Goal: Task Accomplishment & Management: Manage account settings

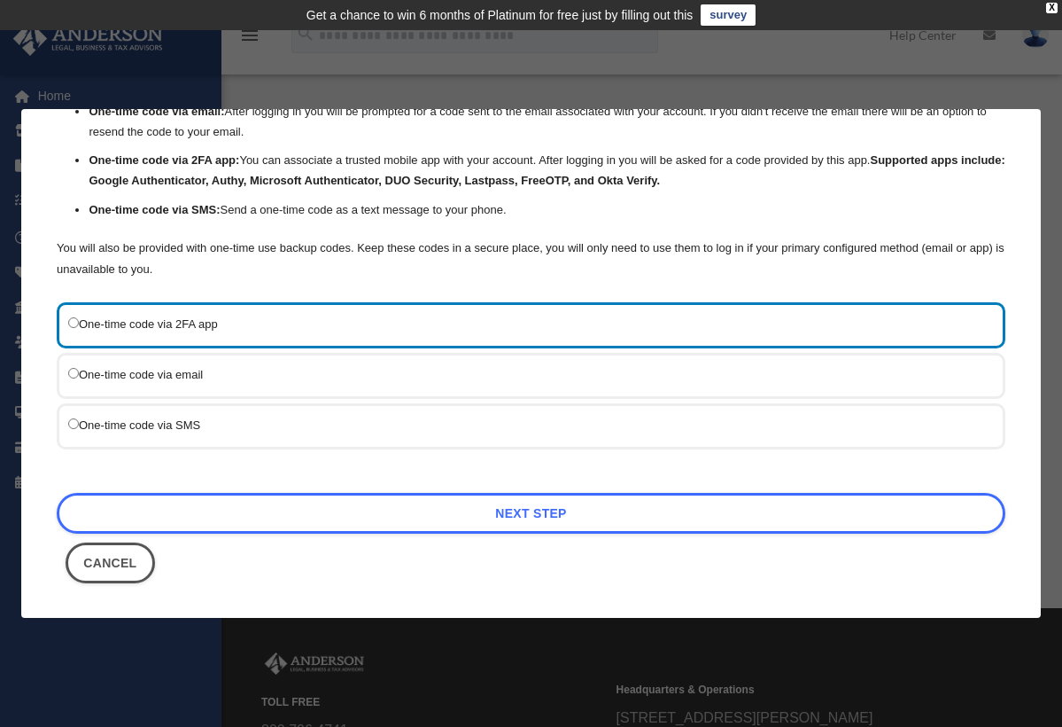
scroll to position [105, 0]
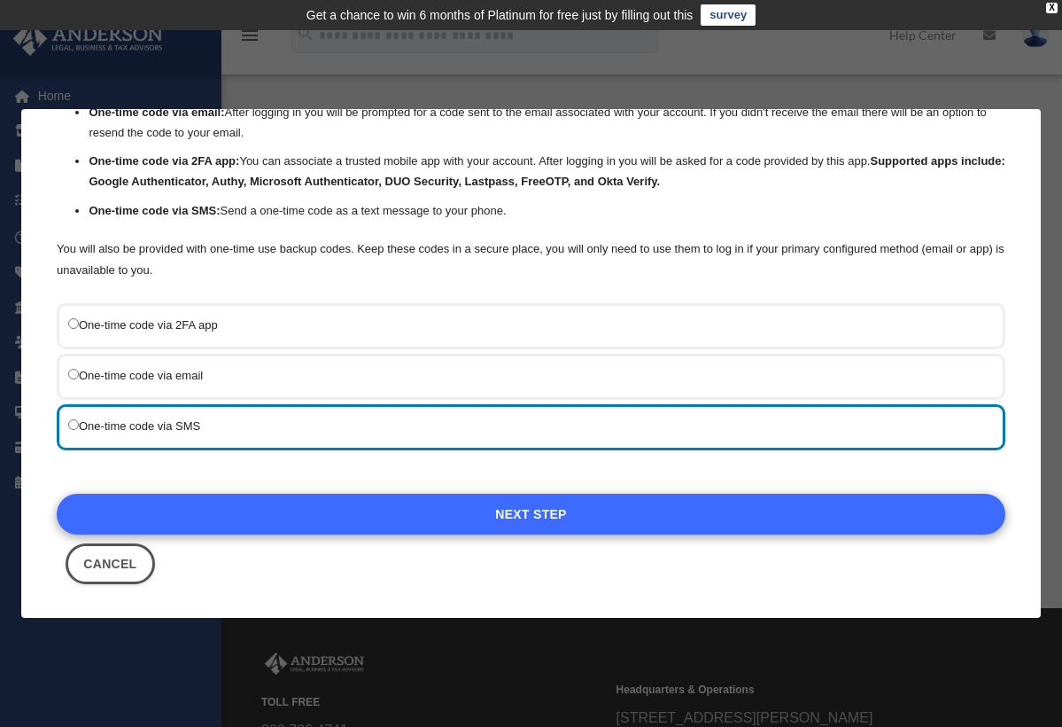
click at [519, 517] on link "Next Step" at bounding box center [531, 514] width 949 height 41
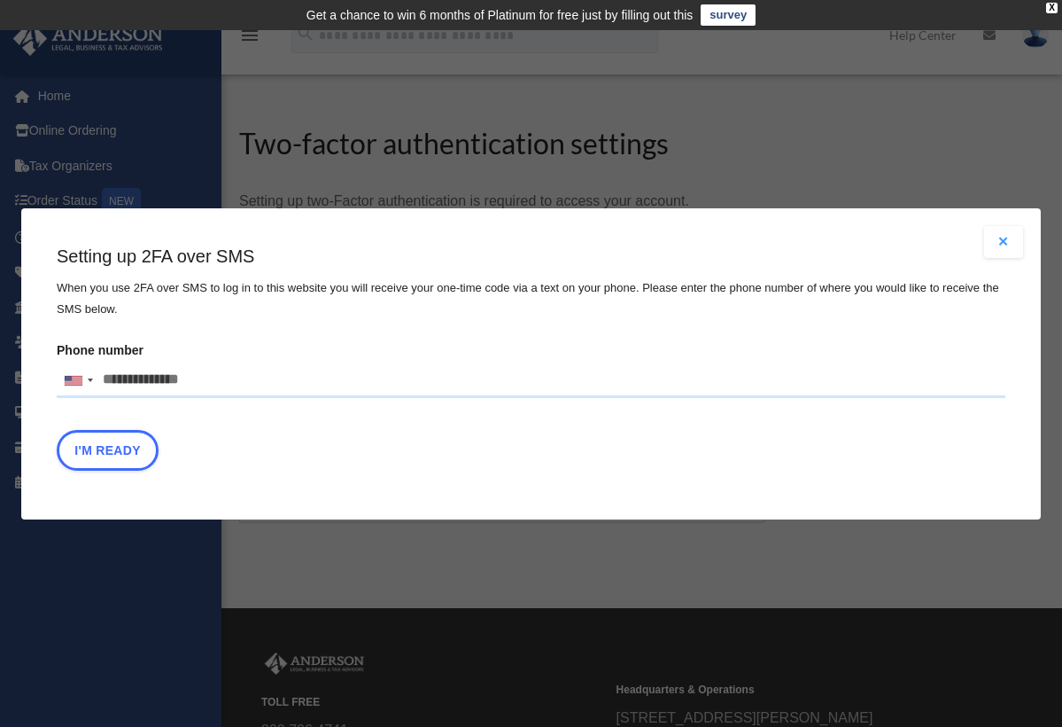
click at [205, 381] on input "Phone number United States +1 United Kingdom +44 Afghanistan (‫افغانستان‬‎) +93…" at bounding box center [531, 379] width 949 height 35
type input "**********"
click at [351, 420] on div "Setting up 2FA over SMS When you use 2FA over SMS to log in to this website you…" at bounding box center [531, 362] width 949 height 236
click at [115, 441] on button "I'm Ready" at bounding box center [108, 449] width 102 height 41
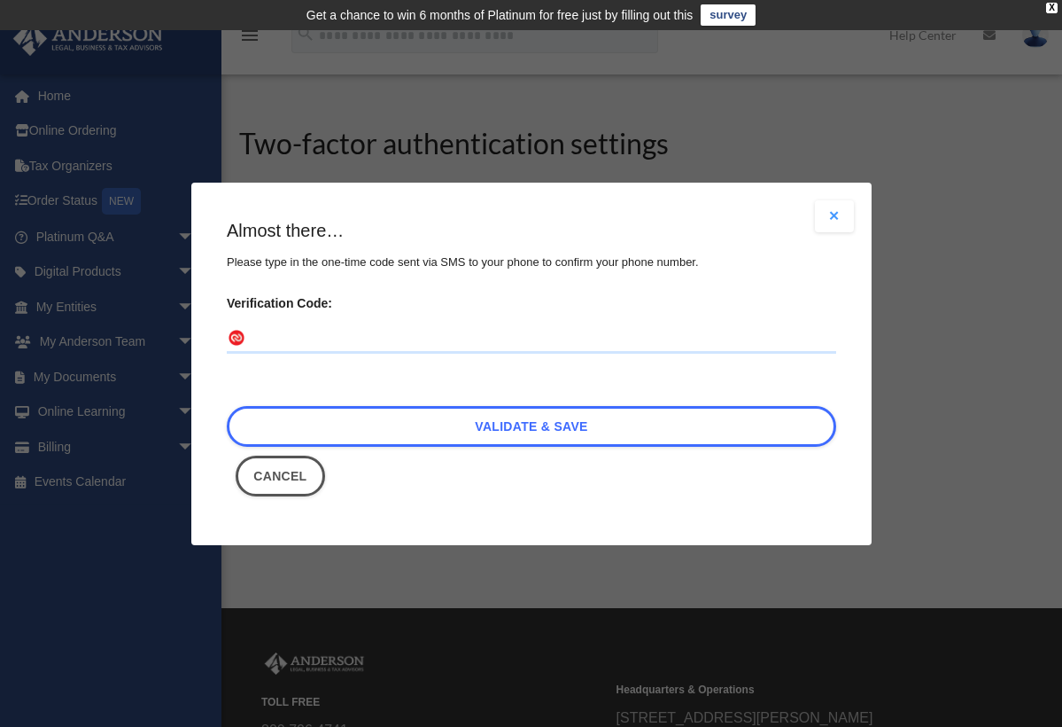
click at [411, 322] on label "Verification Code:" at bounding box center [532, 322] width 610 height 63
click at [411, 324] on input "Verification Code:" at bounding box center [532, 338] width 610 height 28
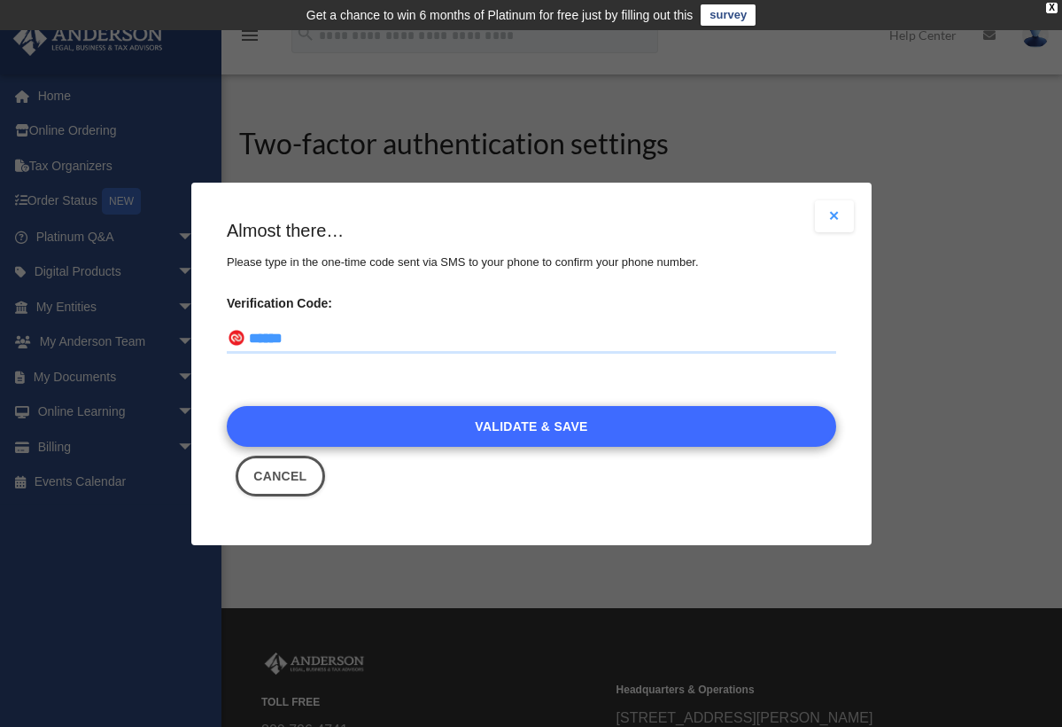
type input "******"
click at [447, 431] on link "Validate & Save" at bounding box center [532, 425] width 610 height 41
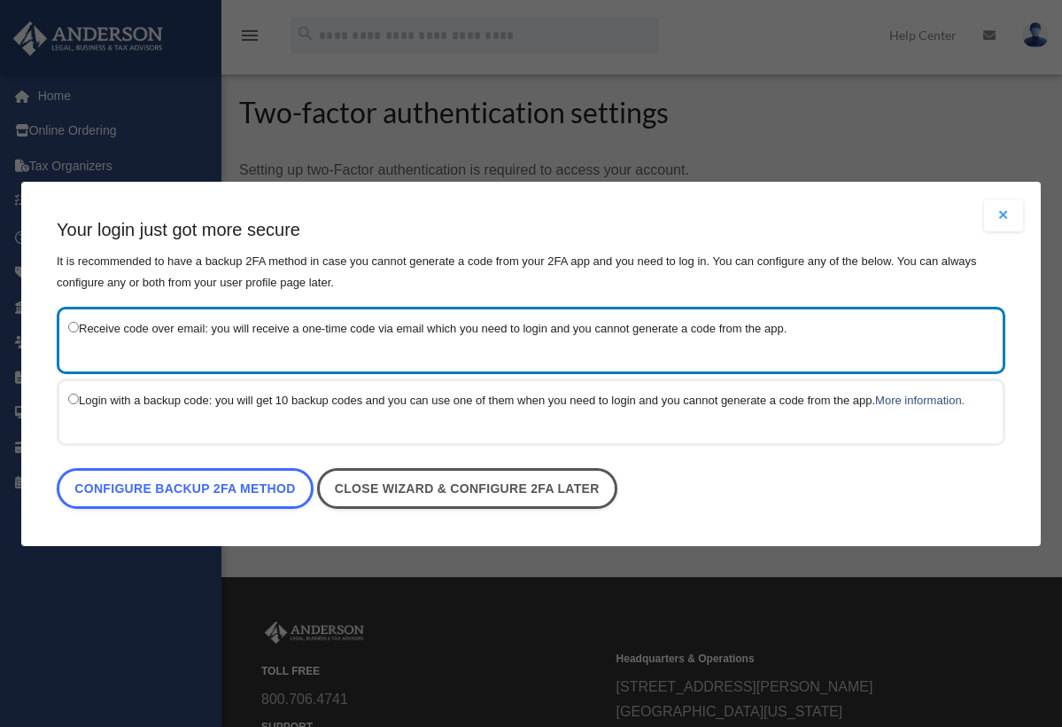
scroll to position [41, 0]
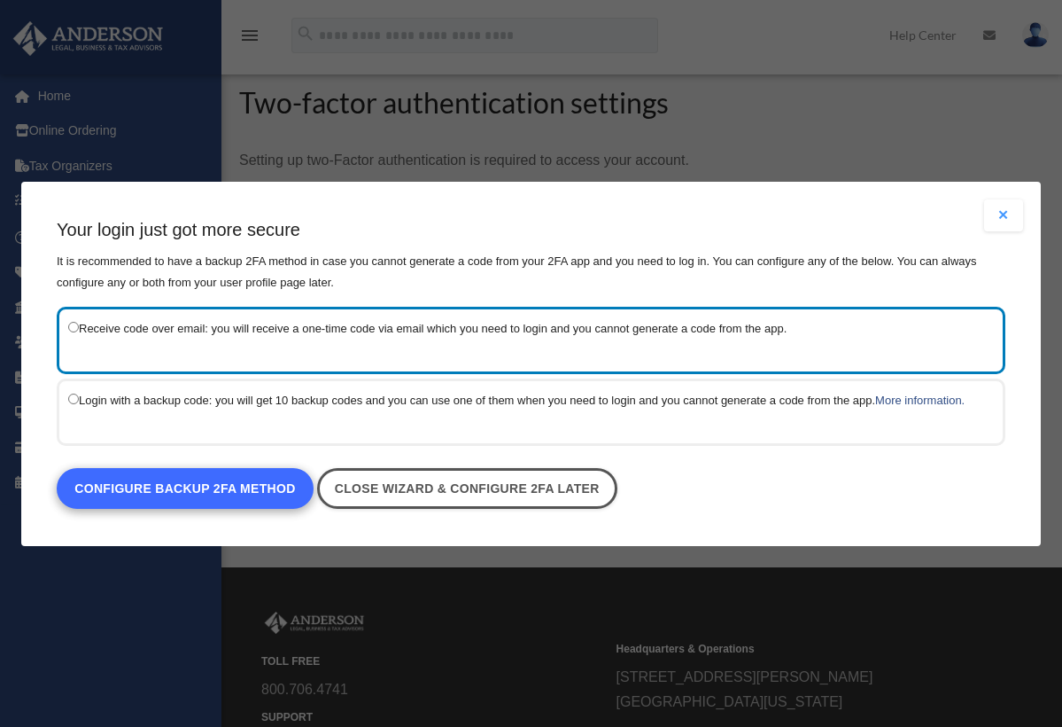
click at [208, 500] on link "Configure backup 2FA method" at bounding box center [185, 488] width 257 height 41
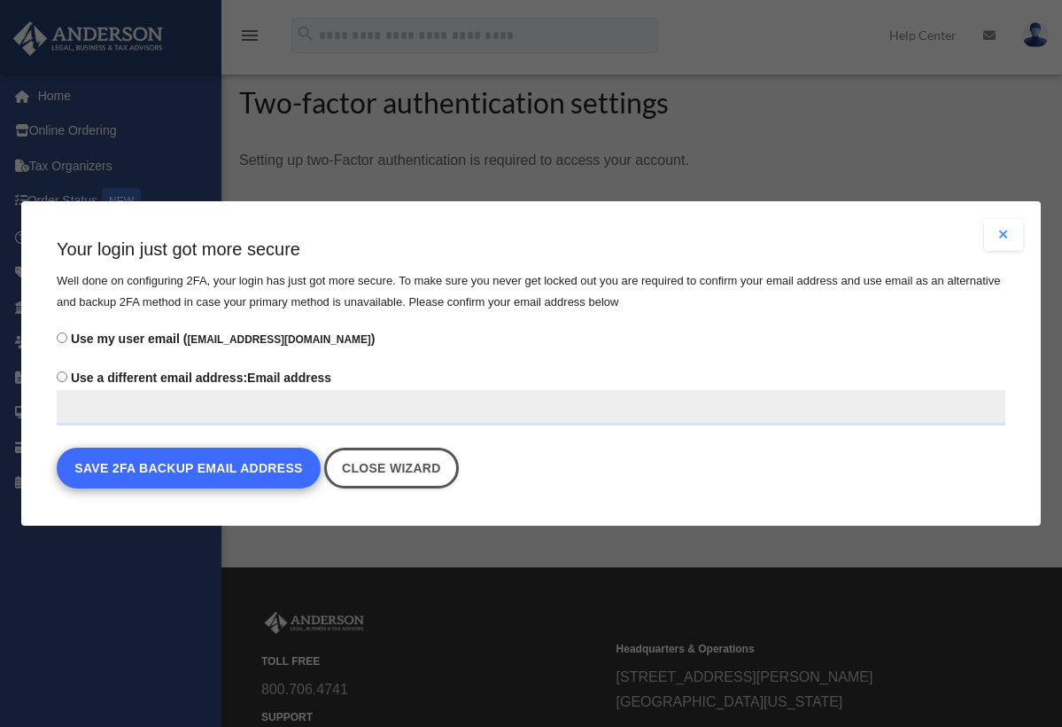
click at [225, 469] on button "Save 2FA backup email address" at bounding box center [189, 467] width 264 height 41
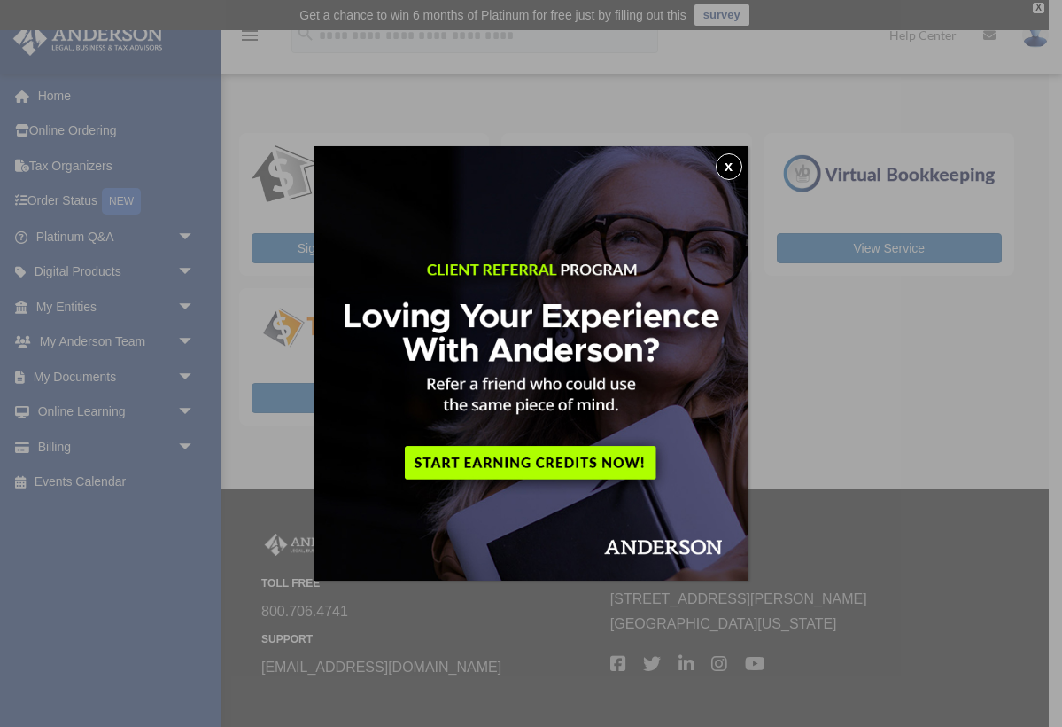
click at [732, 168] on button "x" at bounding box center [729, 166] width 27 height 27
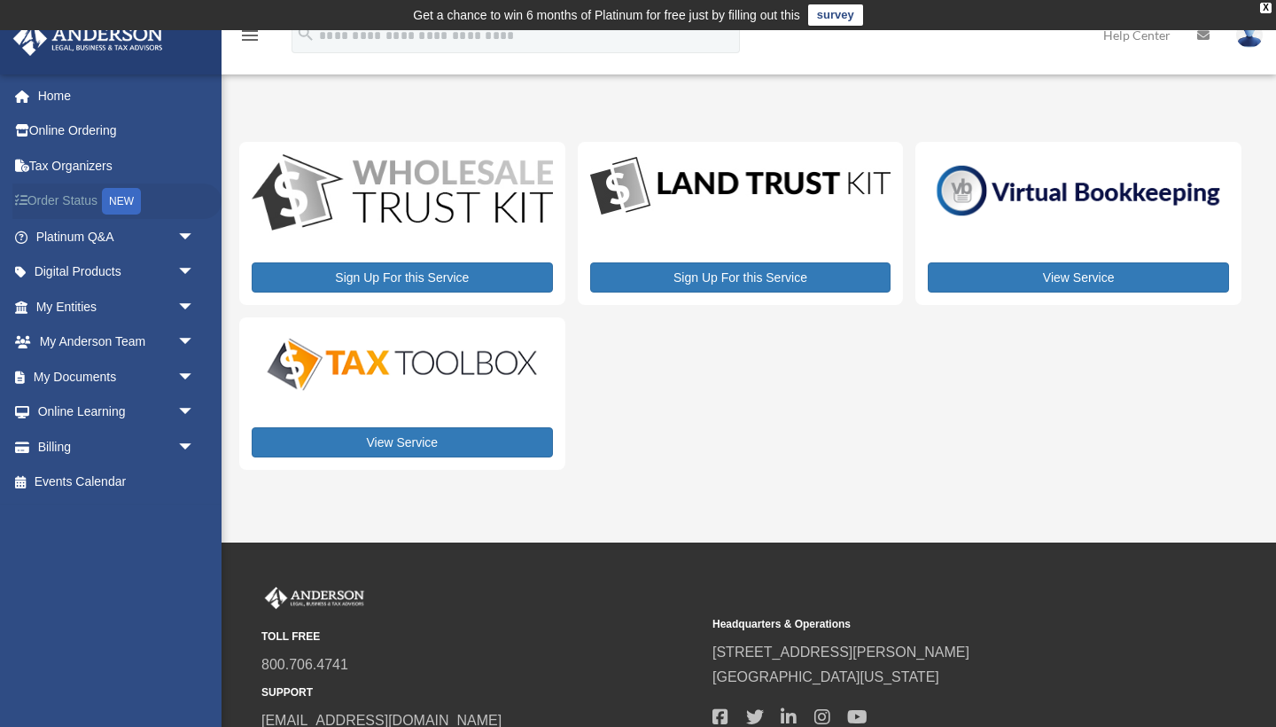
click at [75, 198] on link "Order Status NEW" at bounding box center [116, 201] width 209 height 36
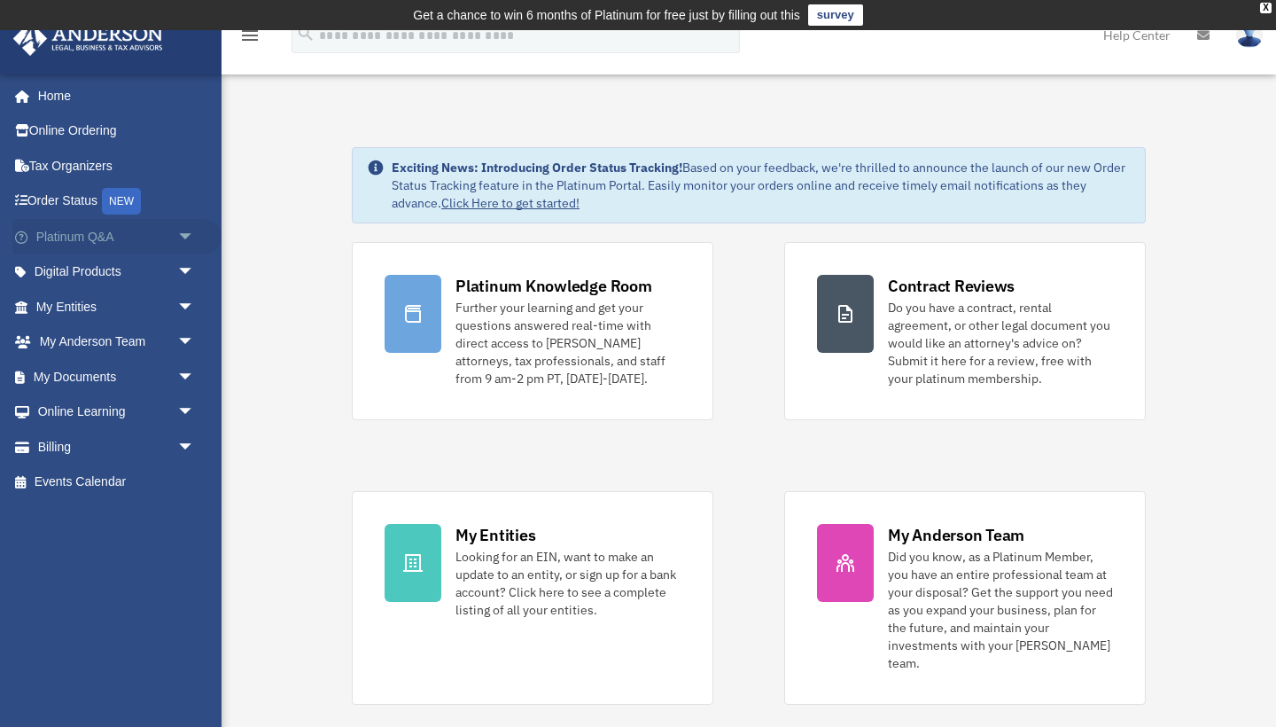
click at [189, 235] on span "arrow_drop_down" at bounding box center [194, 237] width 35 height 36
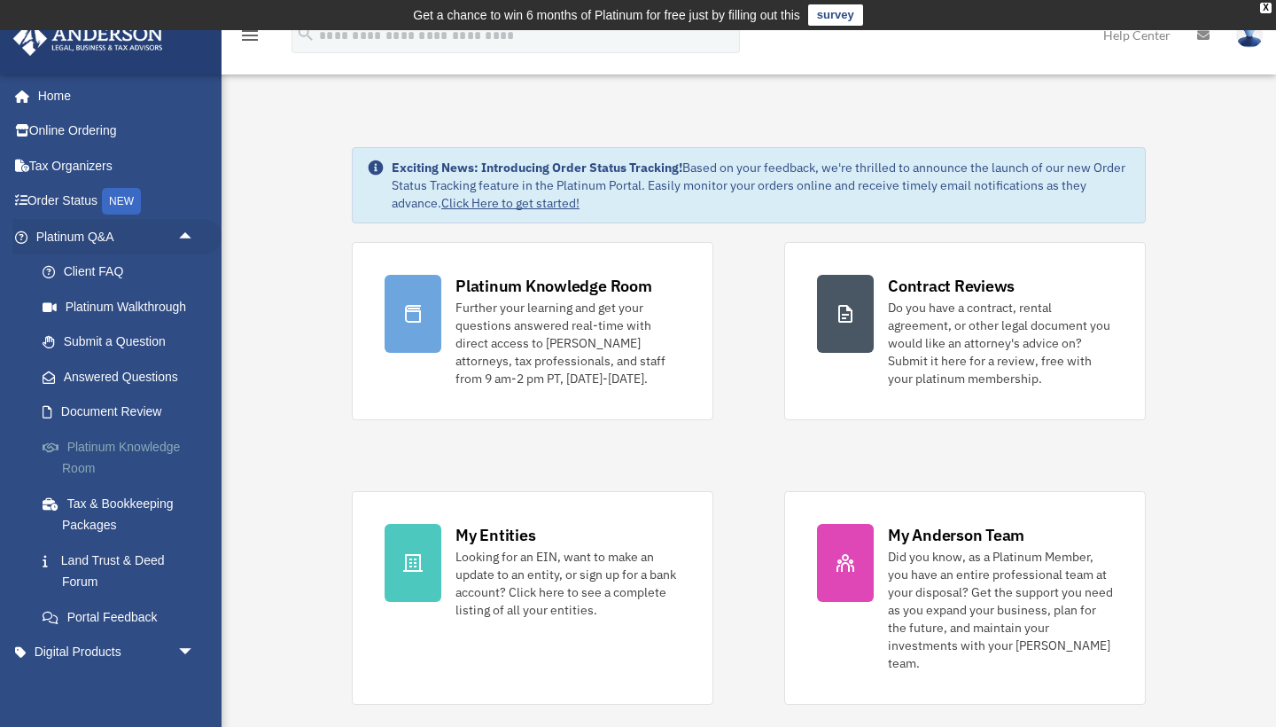
click at [89, 455] on link "Platinum Knowledge Room" at bounding box center [123, 457] width 197 height 57
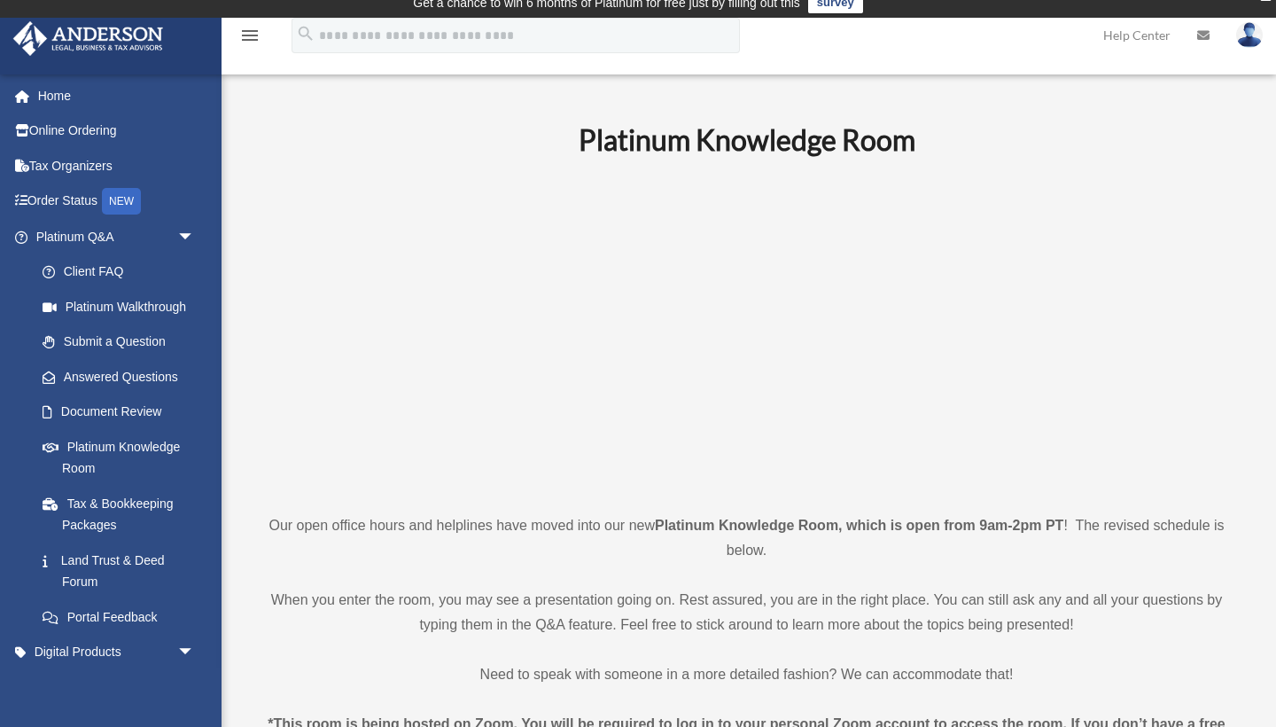
scroll to position [23, 0]
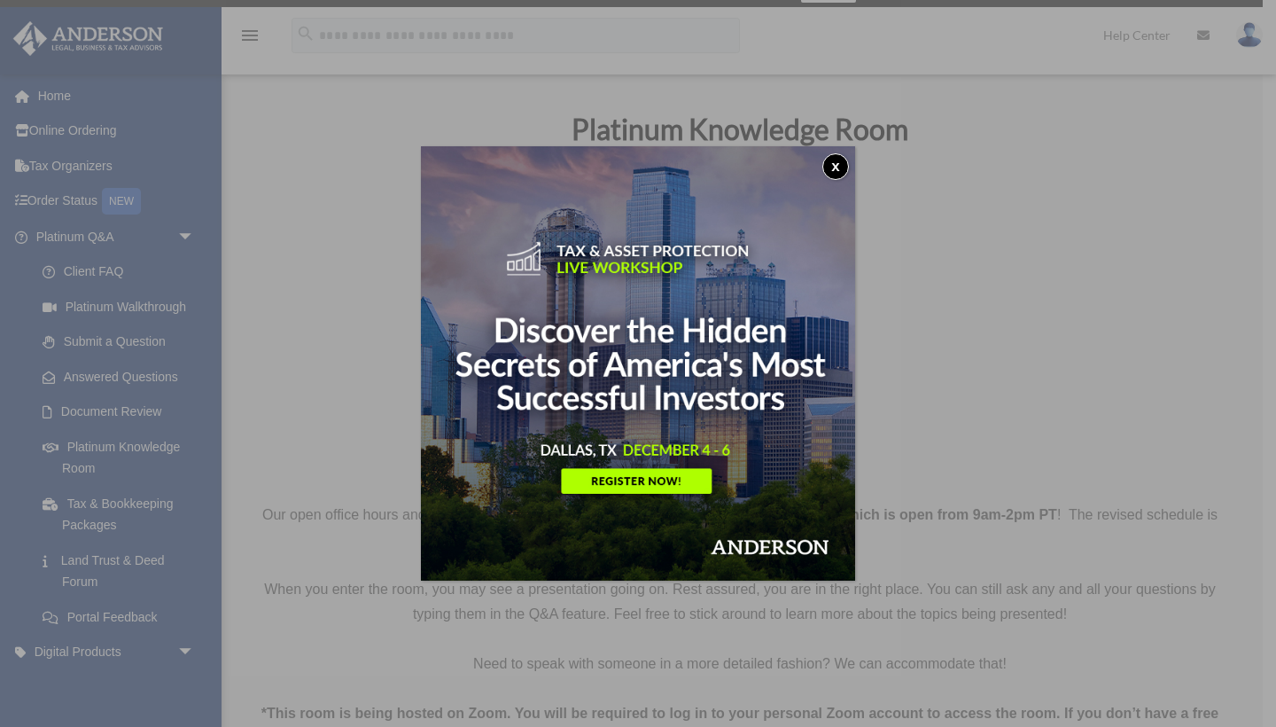
click at [836, 159] on button "x" at bounding box center [835, 166] width 27 height 27
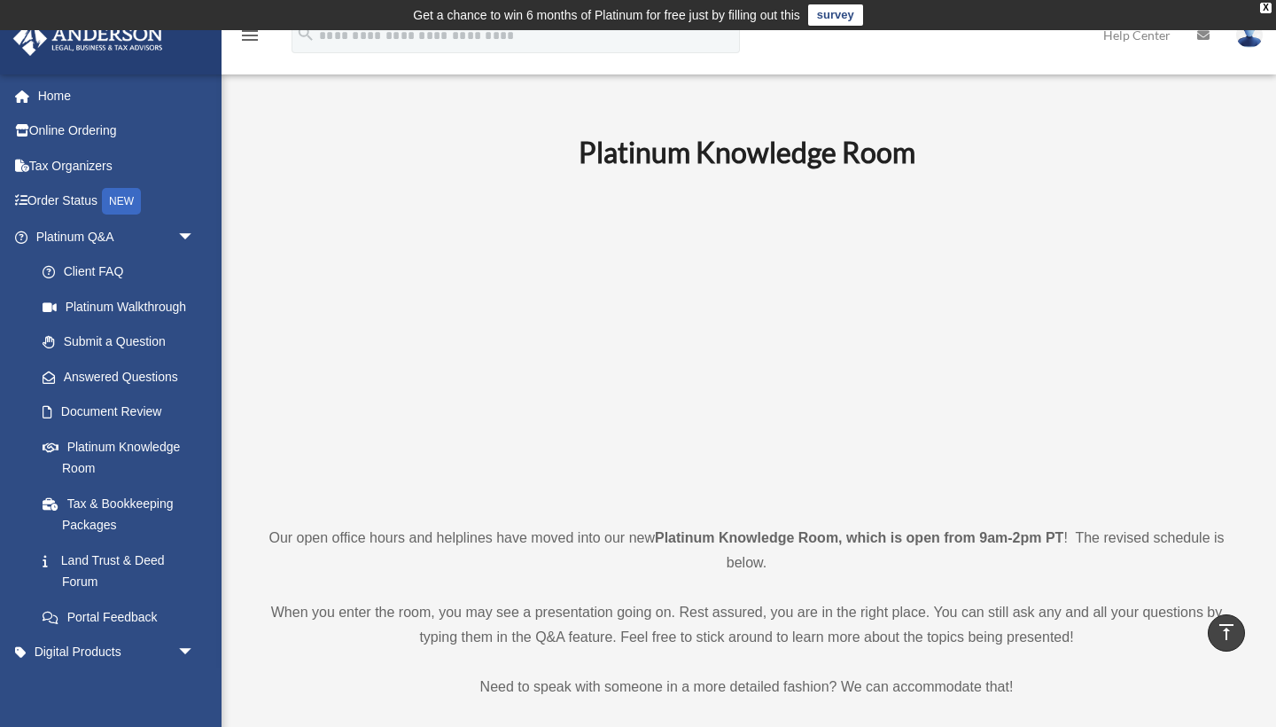
scroll to position [0, 0]
click at [117, 404] on link "Document Review" at bounding box center [123, 411] width 197 height 35
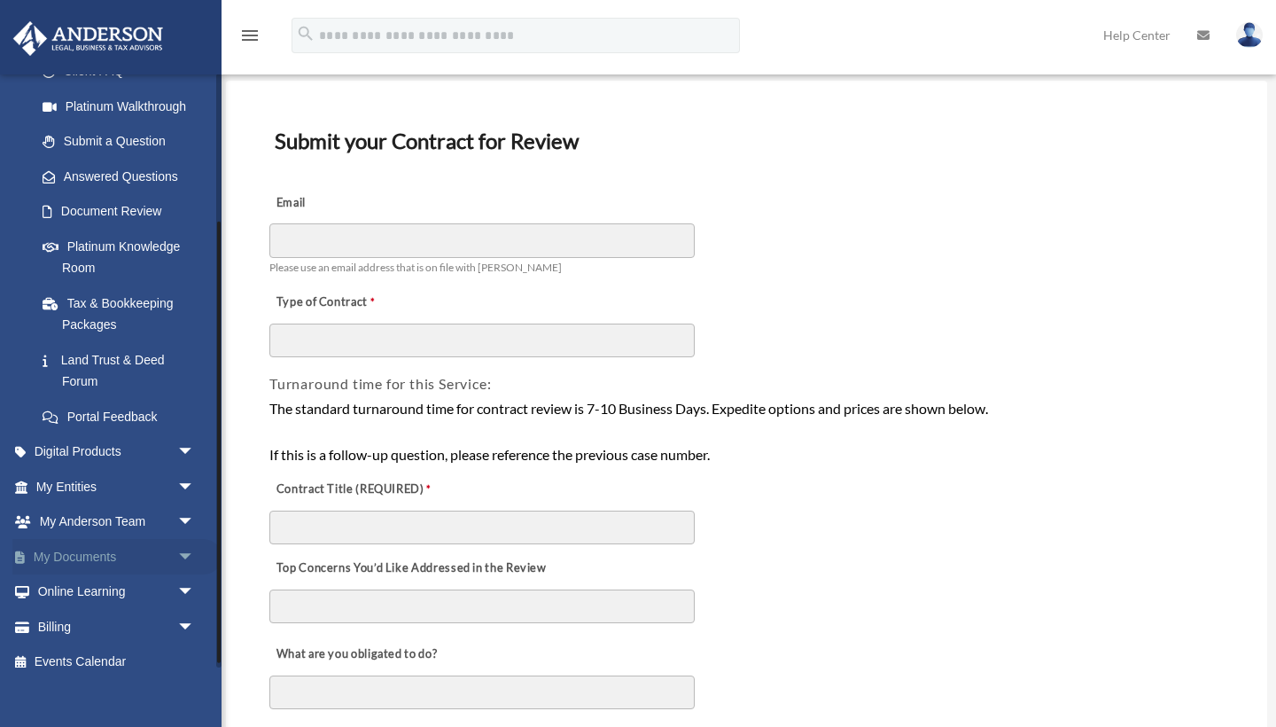
scroll to position [199, 0]
click at [187, 544] on span "arrow_drop_down" at bounding box center [194, 558] width 35 height 36
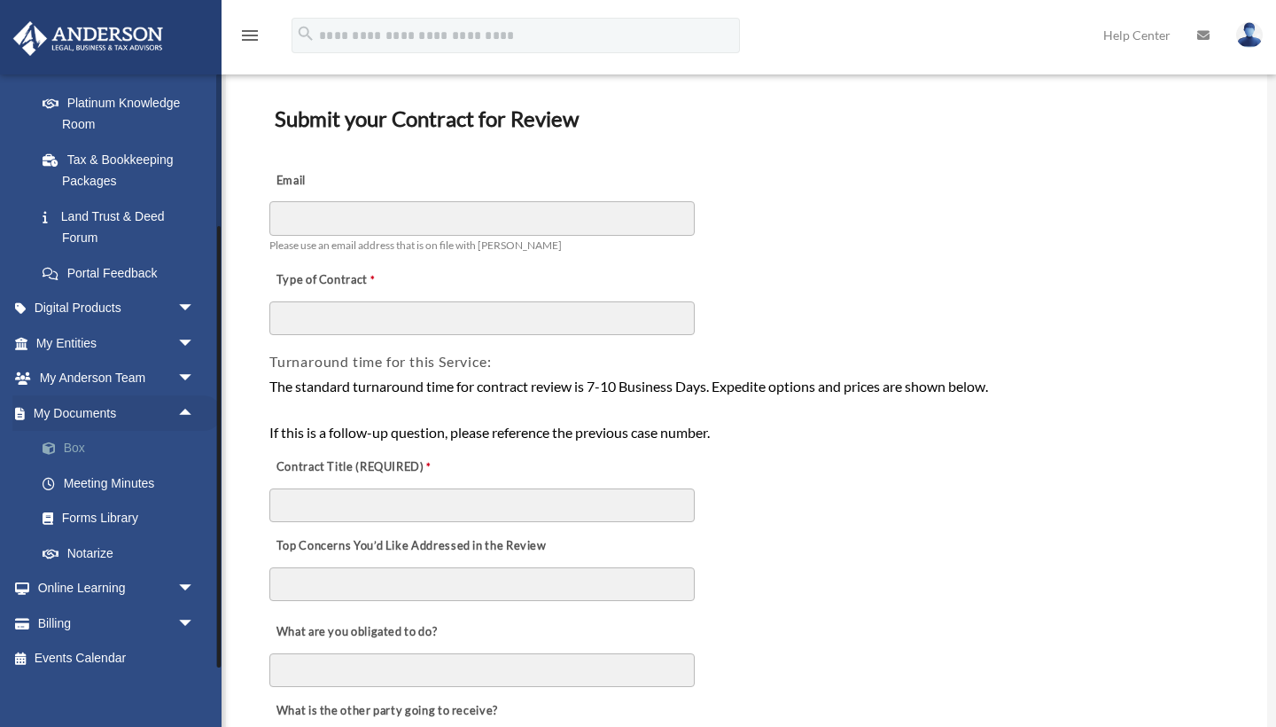
scroll to position [112, 0]
click at [105, 505] on link "Forms Library" at bounding box center [123, 518] width 197 height 35
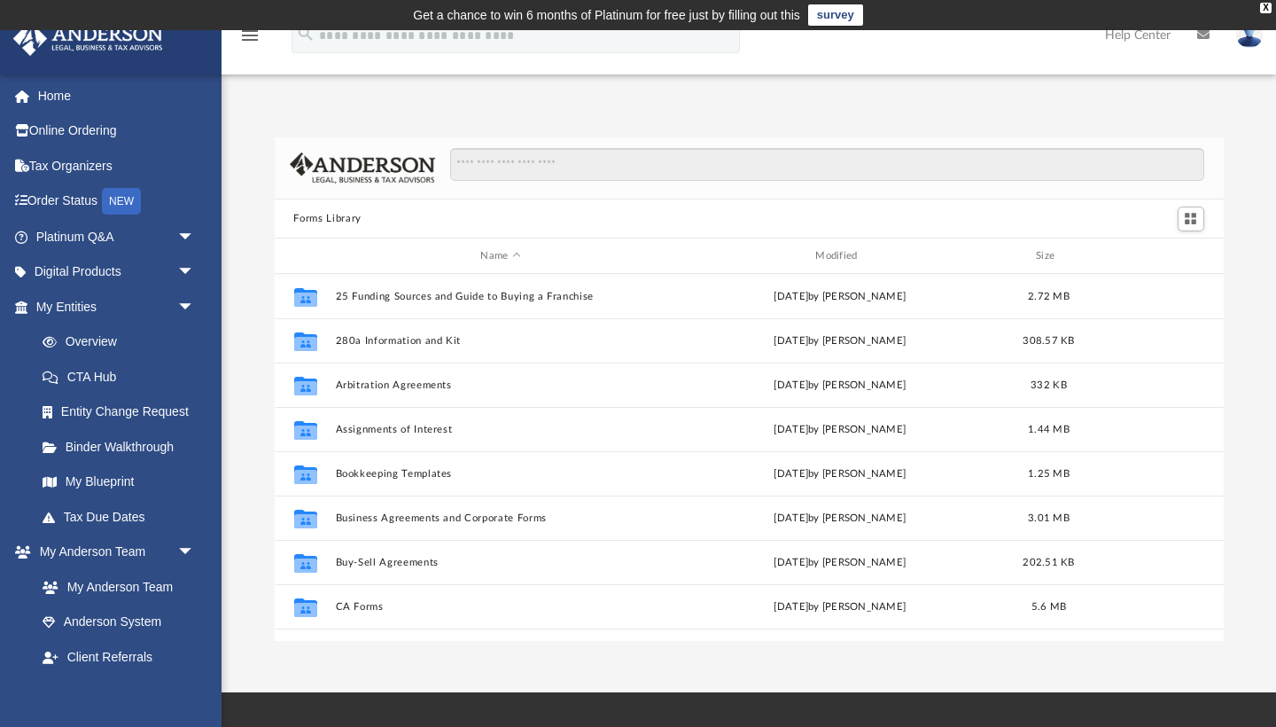
scroll to position [1, 1]
click at [529, 159] on input "Search files and folders" at bounding box center [826, 165] width 753 height 34
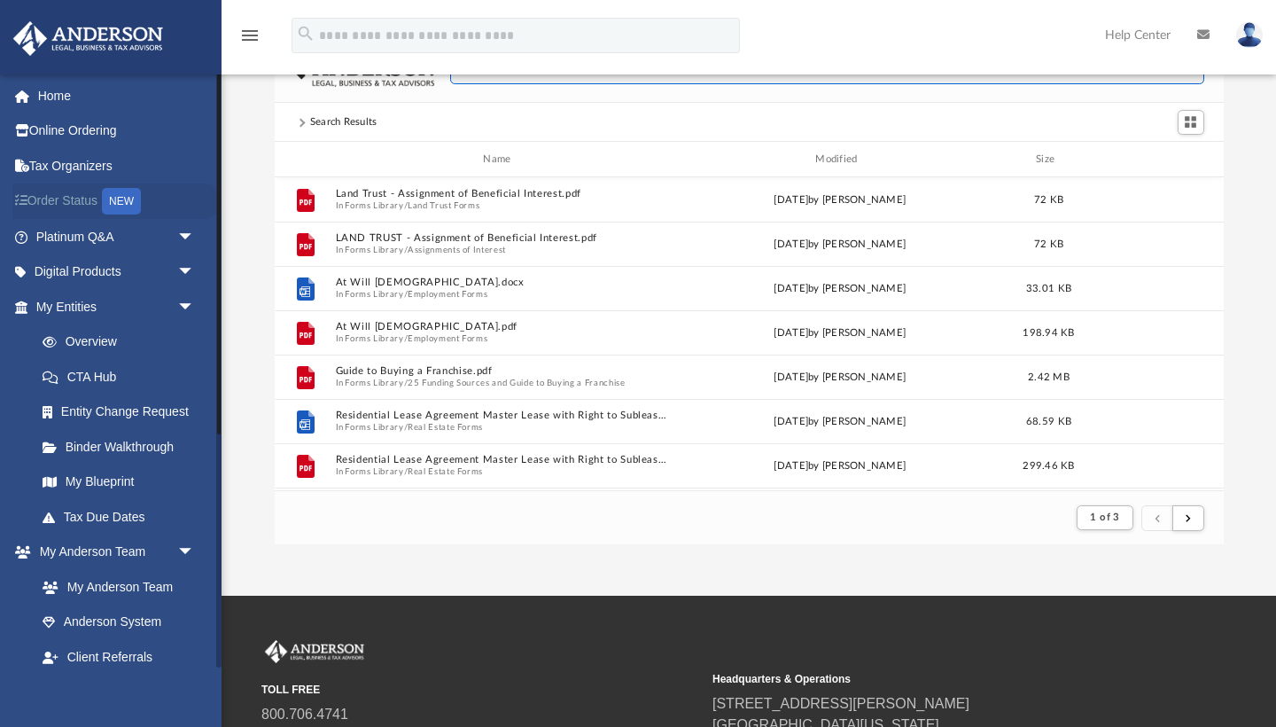
scroll to position [0, 0]
type input "**********"
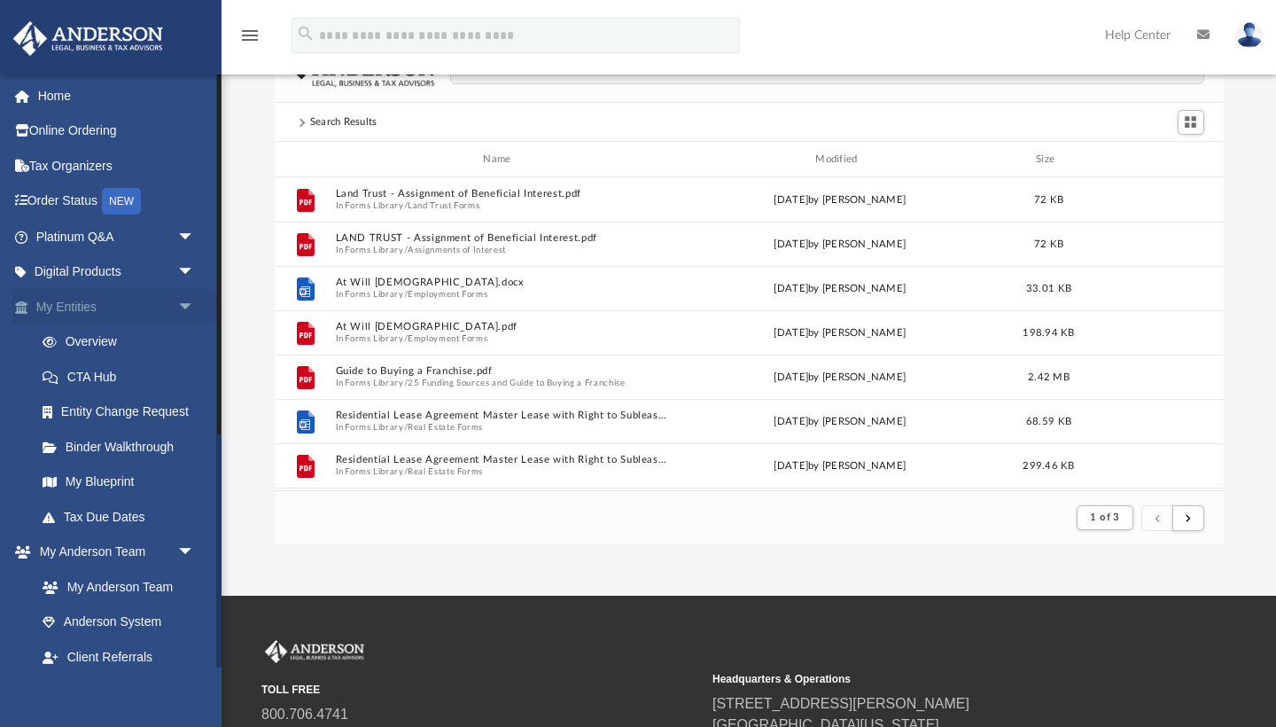
click at [191, 298] on span "arrow_drop_down" at bounding box center [194, 307] width 35 height 36
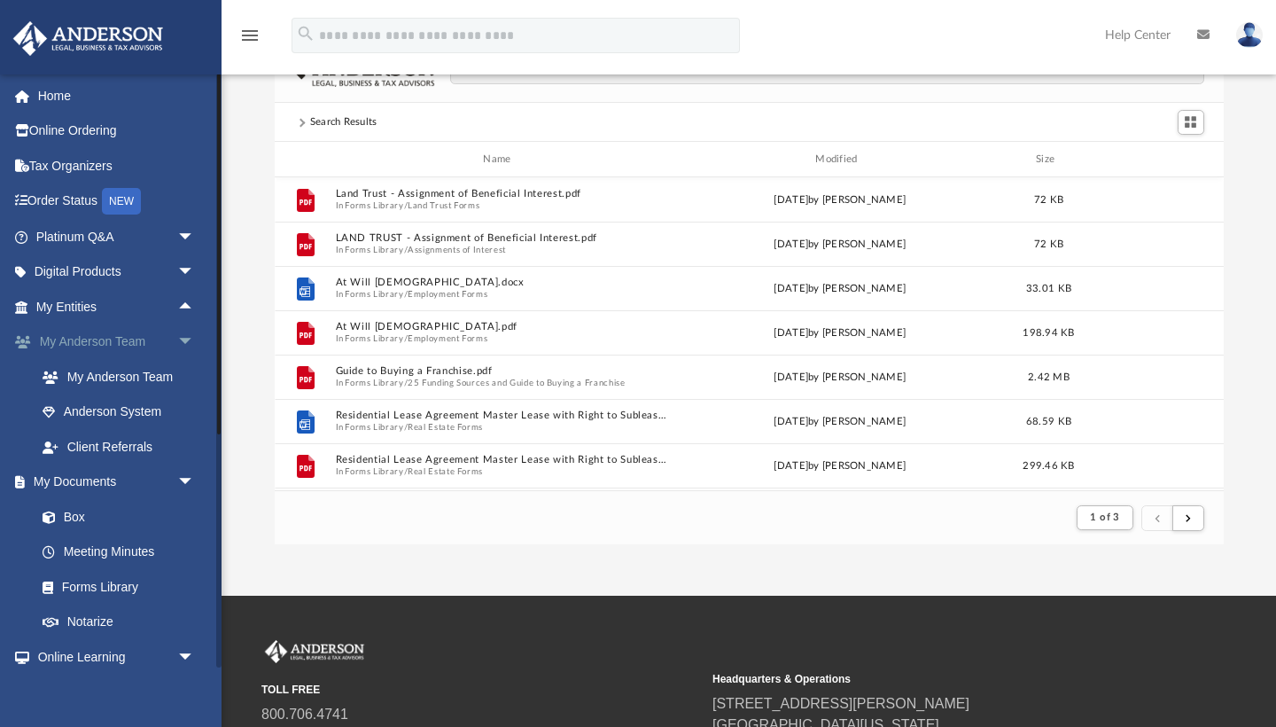
click at [191, 342] on span "arrow_drop_down" at bounding box center [194, 342] width 35 height 36
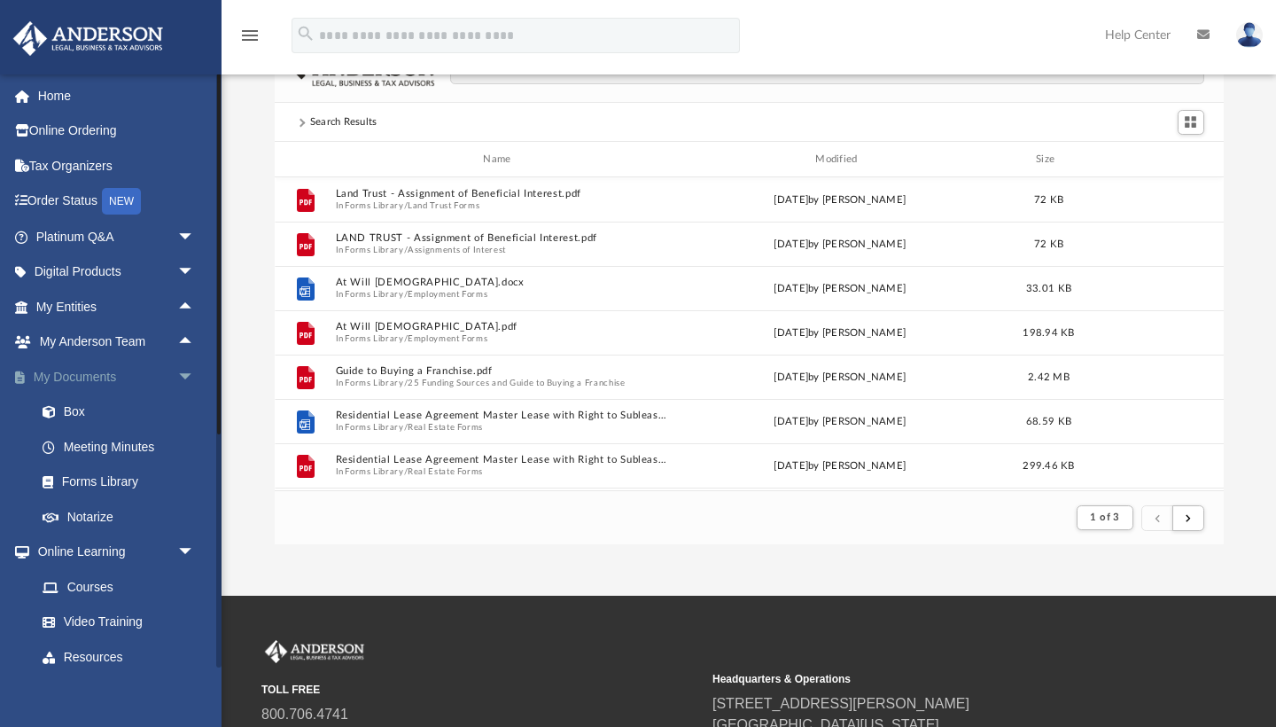
click at [190, 368] on span "arrow_drop_down" at bounding box center [194, 377] width 35 height 36
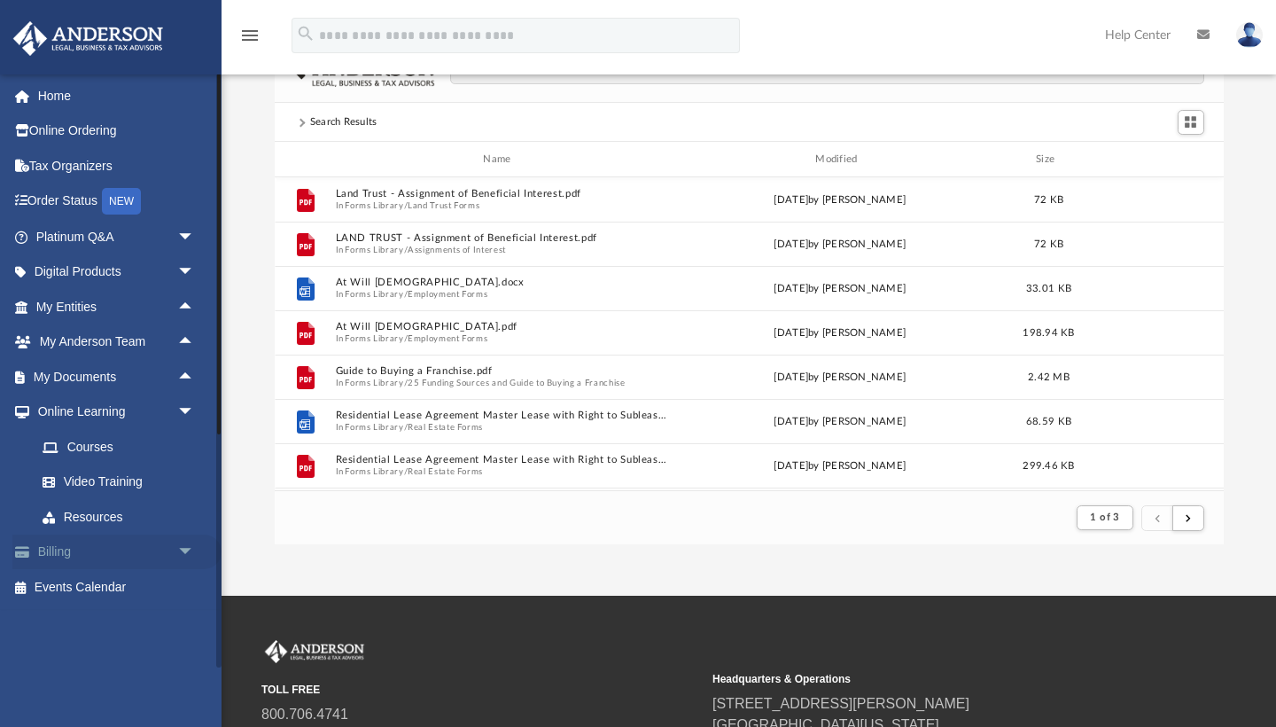
click at [189, 538] on span "arrow_drop_down" at bounding box center [194, 552] width 35 height 36
click at [184, 269] on span "arrow_drop_down" at bounding box center [194, 272] width 35 height 36
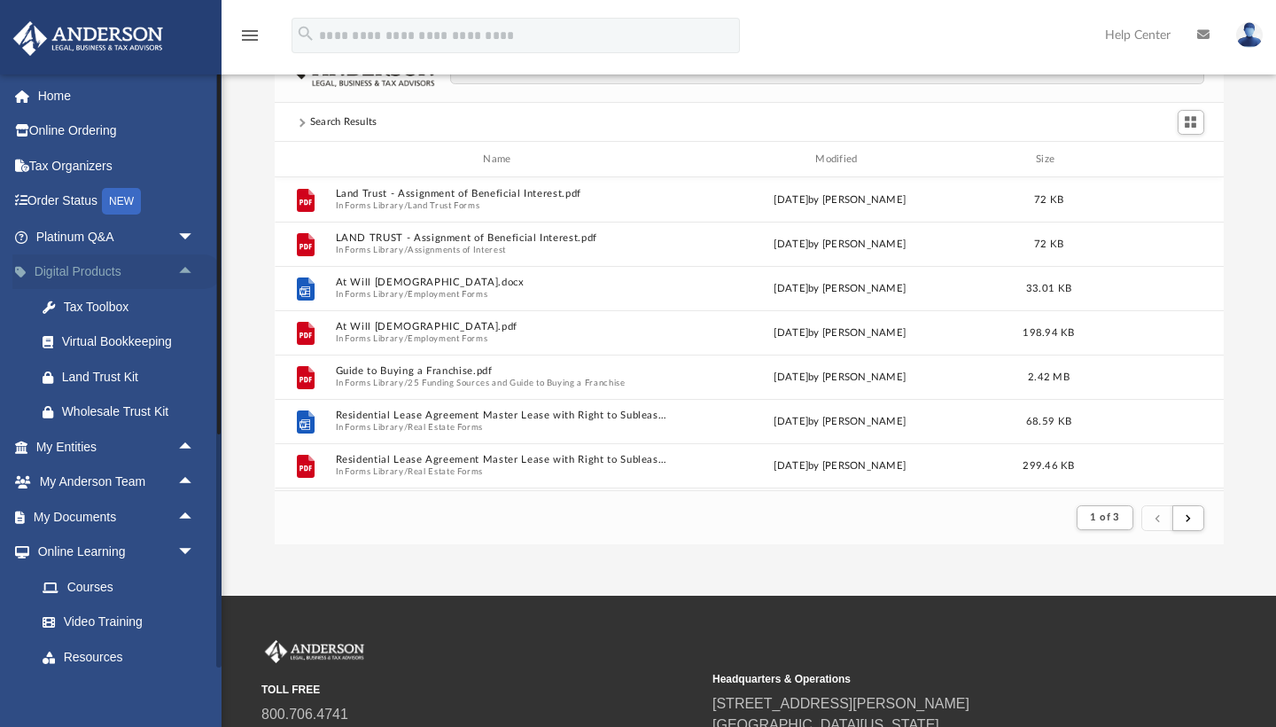
click at [185, 265] on span "arrow_drop_up" at bounding box center [194, 272] width 35 height 36
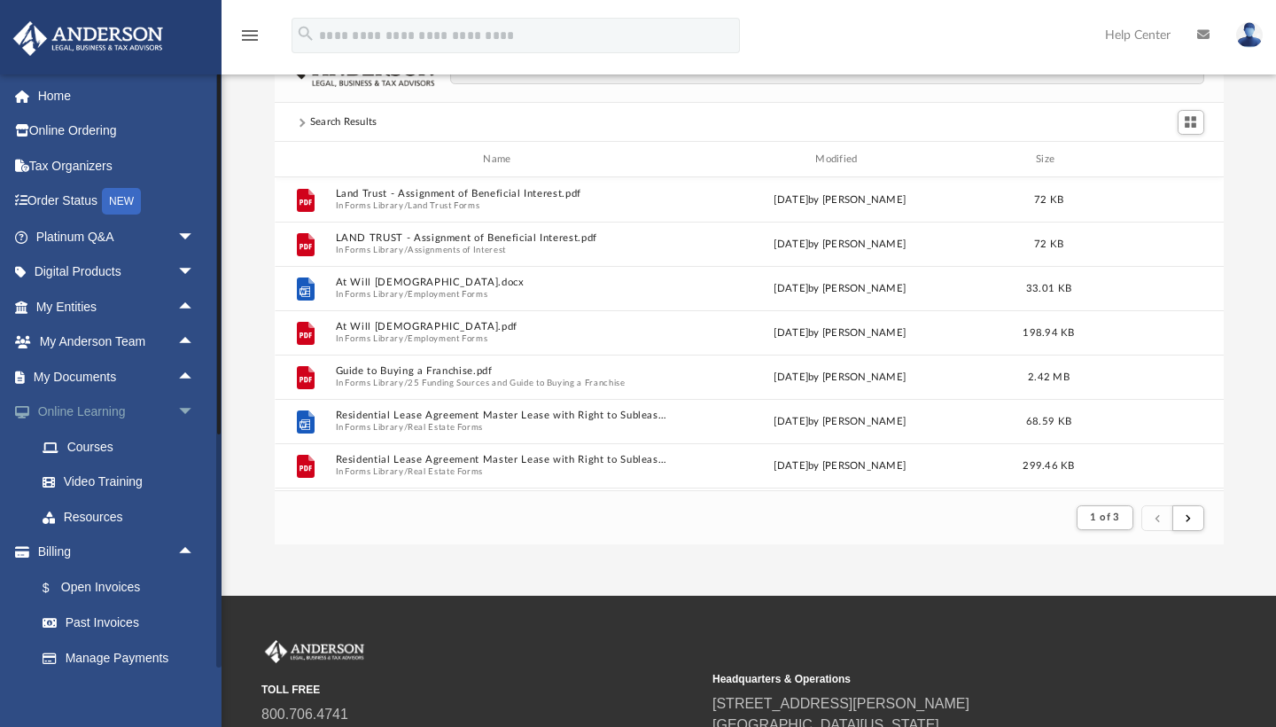
click at [185, 405] on span "arrow_drop_down" at bounding box center [194, 412] width 35 height 36
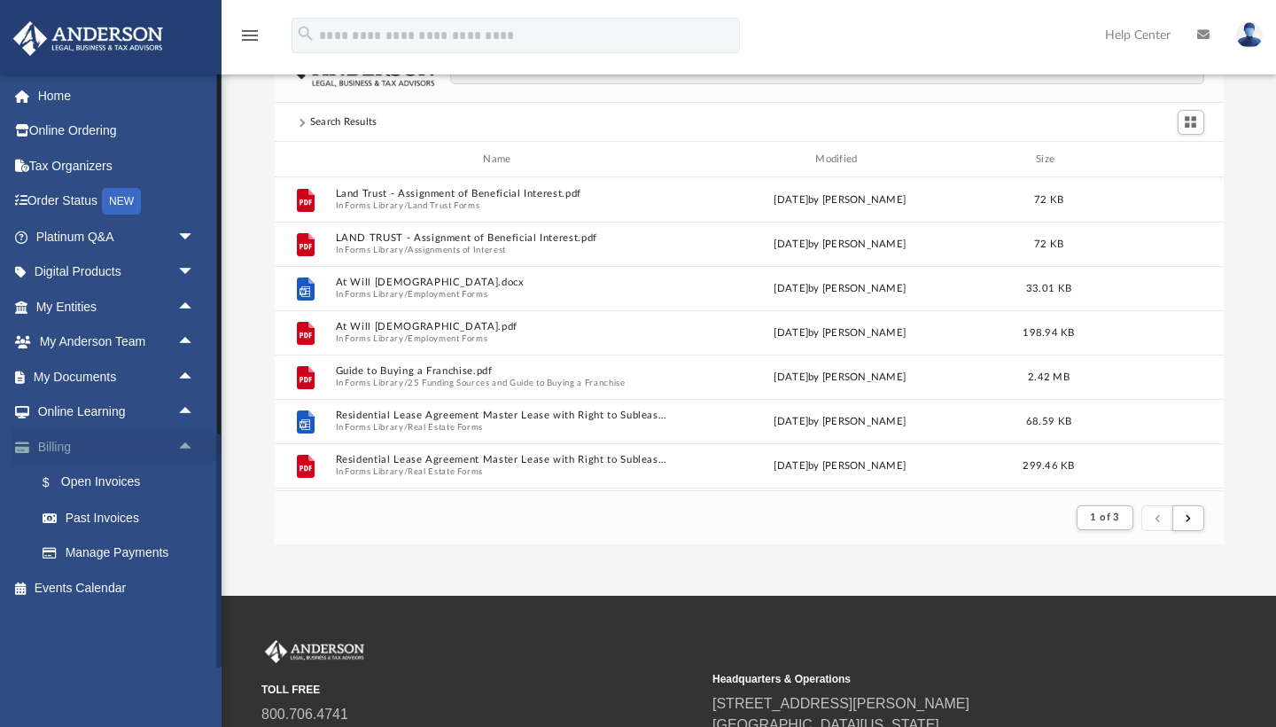
click at [189, 443] on span "arrow_drop_up" at bounding box center [194, 447] width 35 height 36
click at [192, 272] on span "arrow_drop_down" at bounding box center [194, 272] width 35 height 36
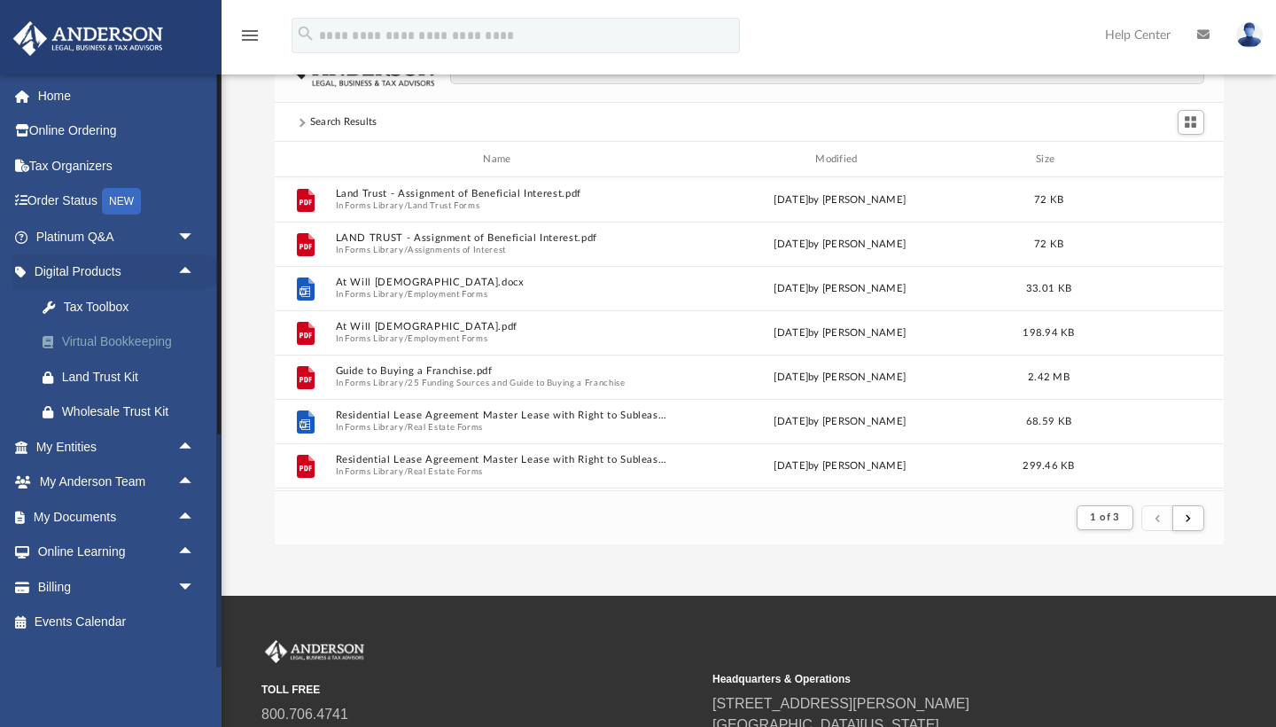
click at [122, 341] on div "Virtual Bookkeeping" at bounding box center [130, 341] width 137 height 22
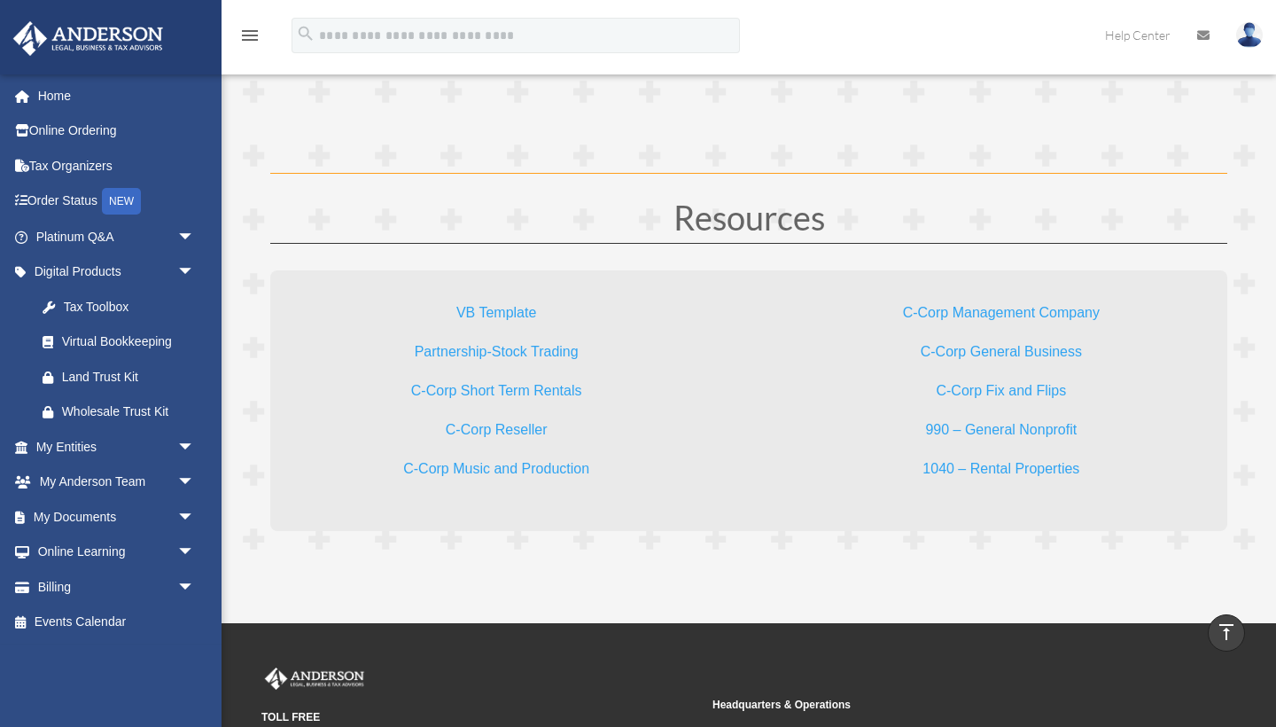
scroll to position [5210, 0]
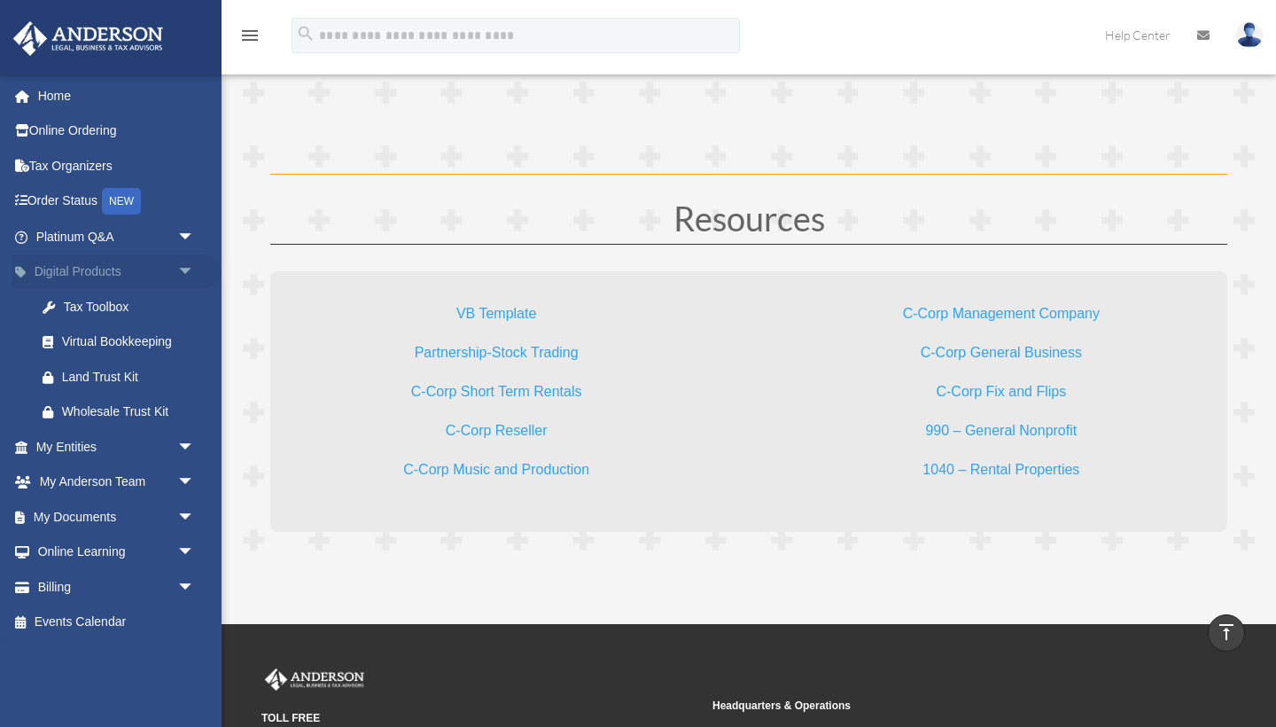
click at [189, 268] on span "arrow_drop_down" at bounding box center [194, 272] width 35 height 36
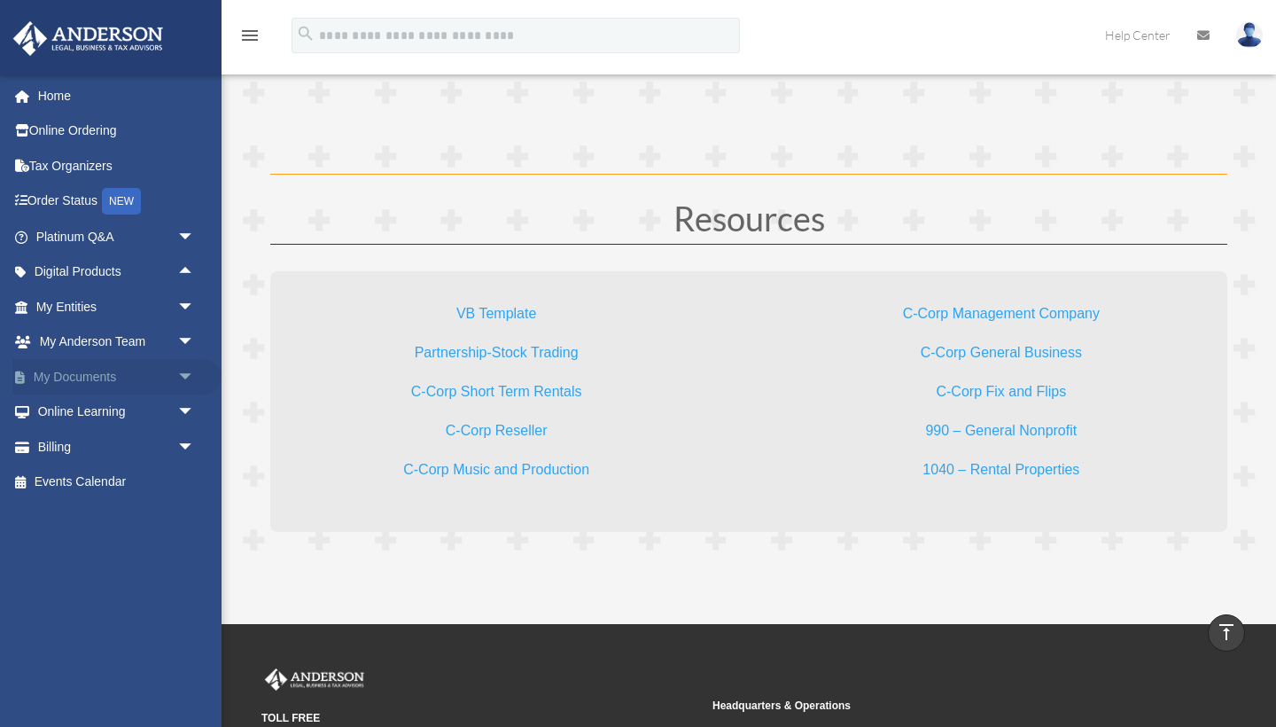
click at [188, 369] on span "arrow_drop_down" at bounding box center [194, 377] width 35 height 36
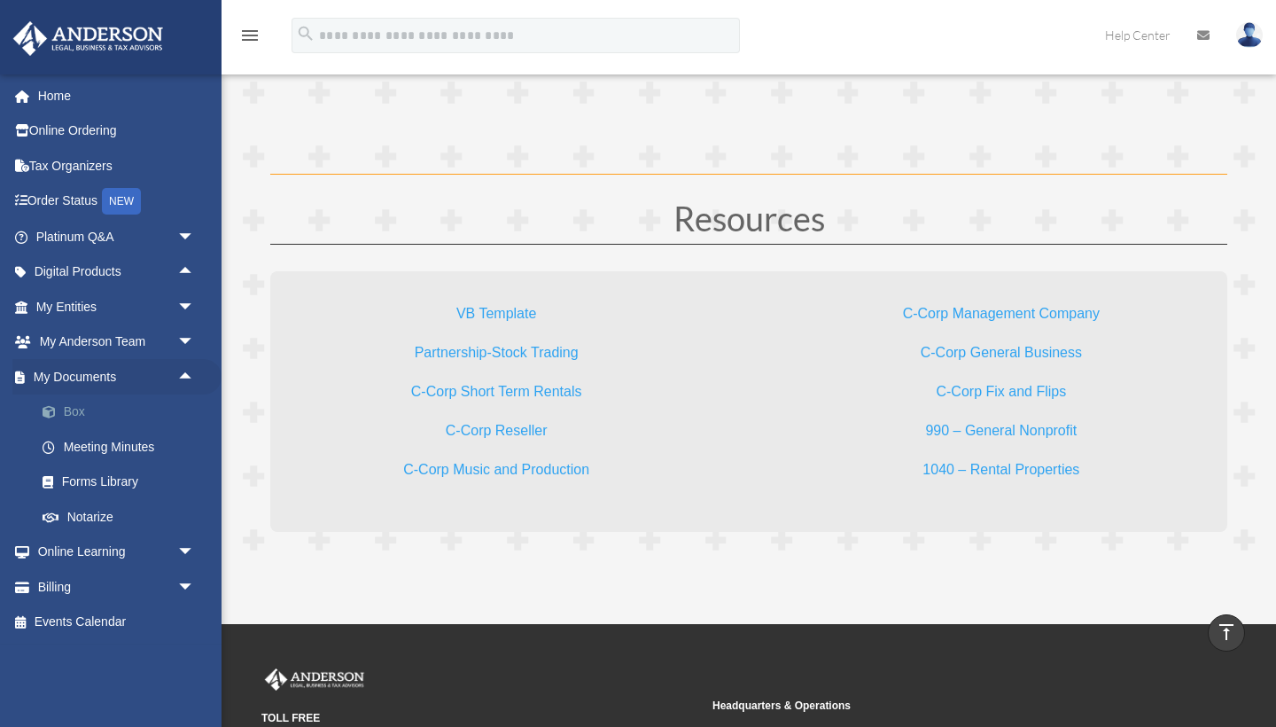
click at [74, 405] on link "Box" at bounding box center [123, 411] width 197 height 35
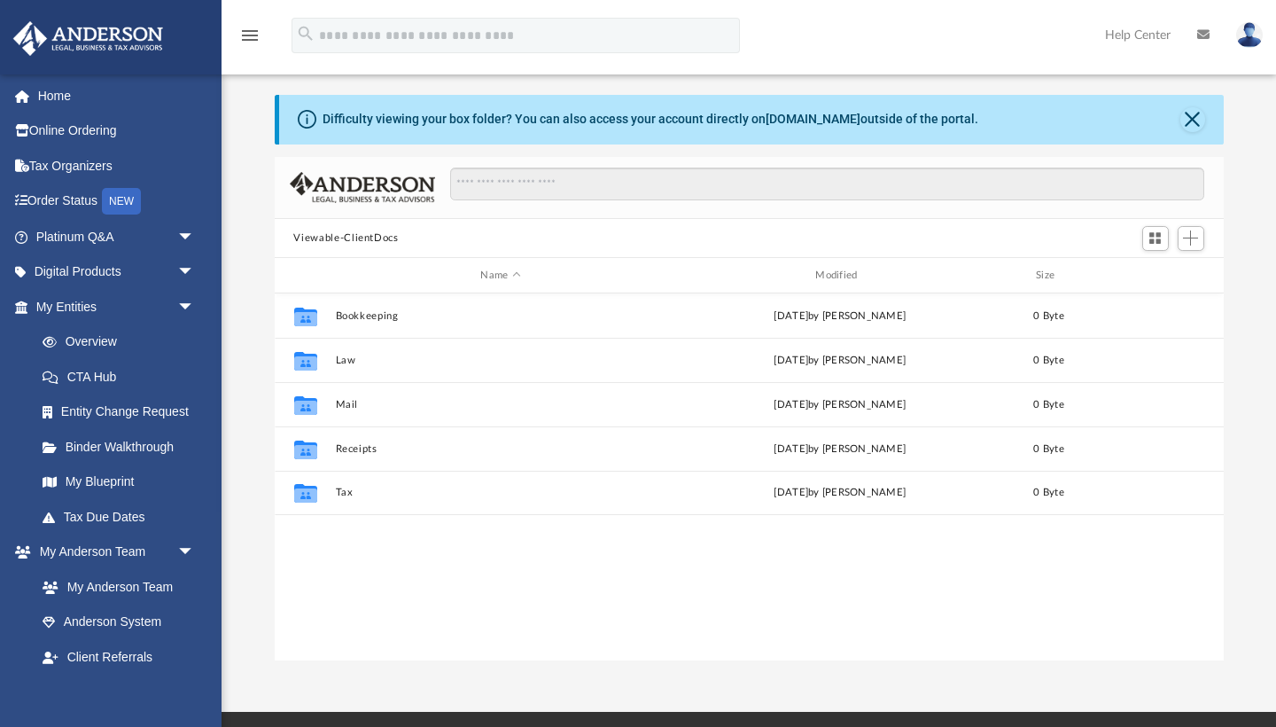
scroll to position [45, 0]
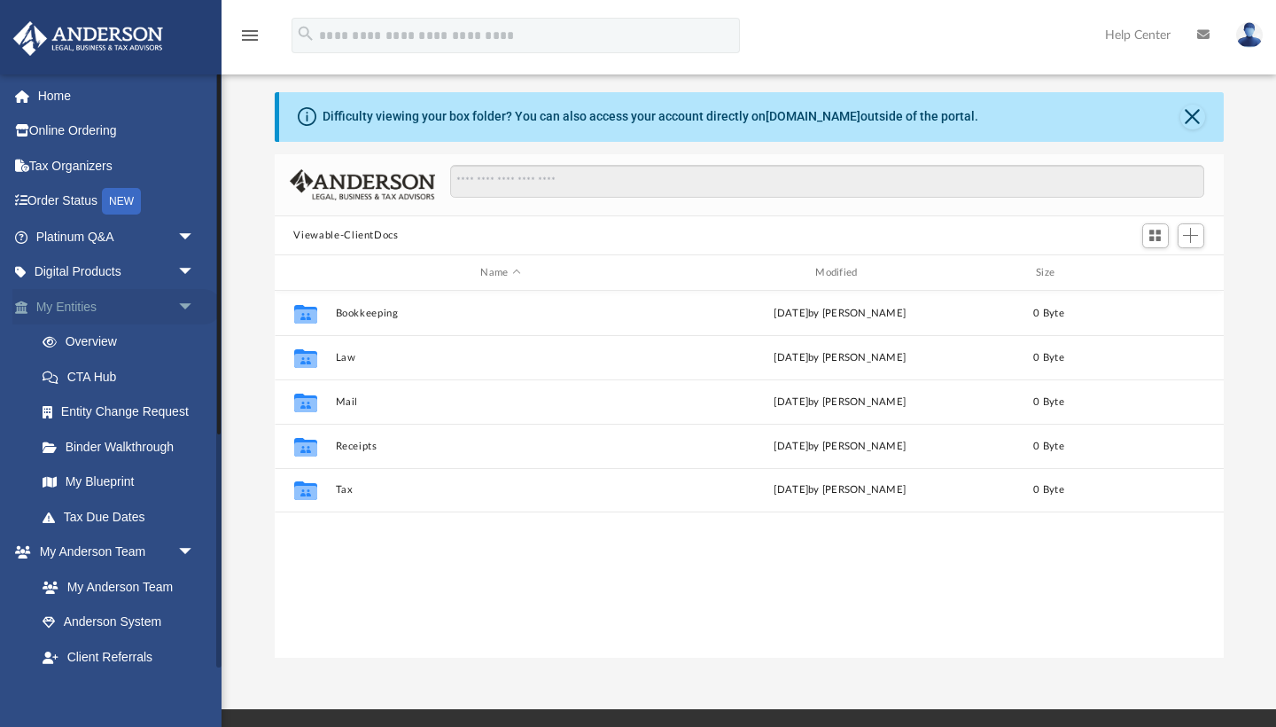
click at [184, 296] on span "arrow_drop_down" at bounding box center [194, 307] width 35 height 36
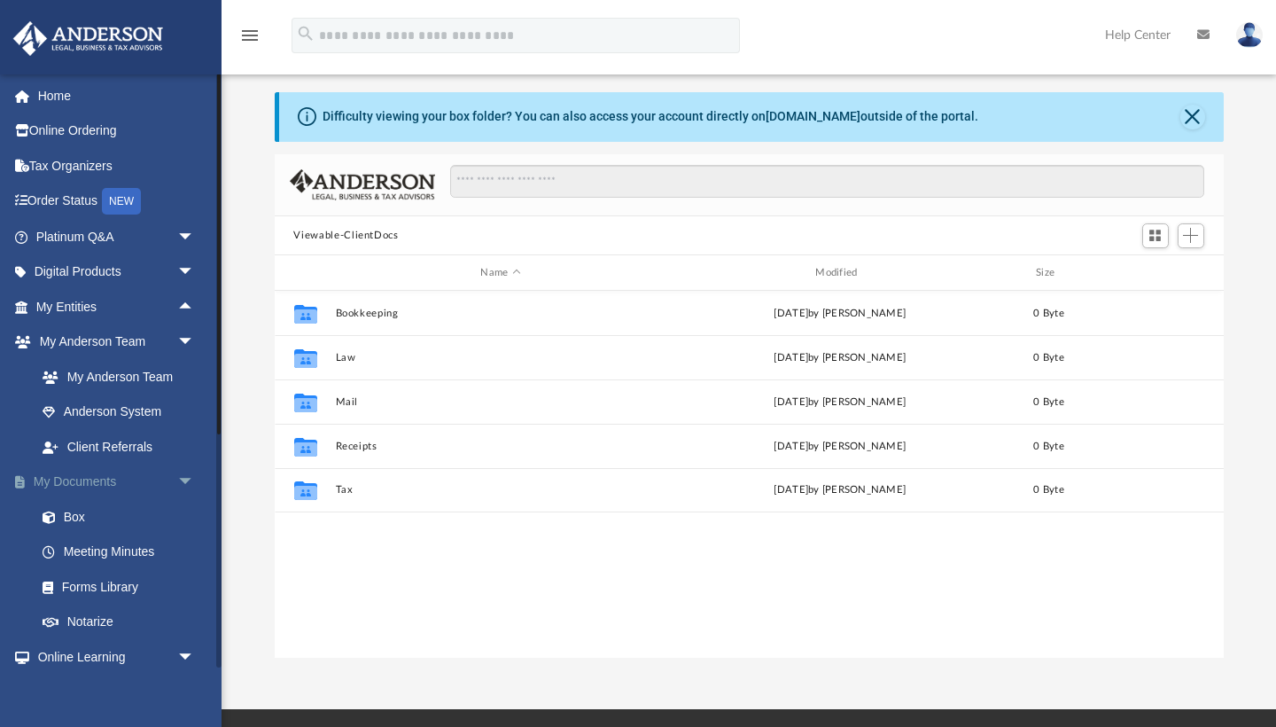
click at [192, 474] on span "arrow_drop_down" at bounding box center [194, 482] width 35 height 36
click at [187, 509] on span "arrow_drop_down" at bounding box center [194, 517] width 35 height 36
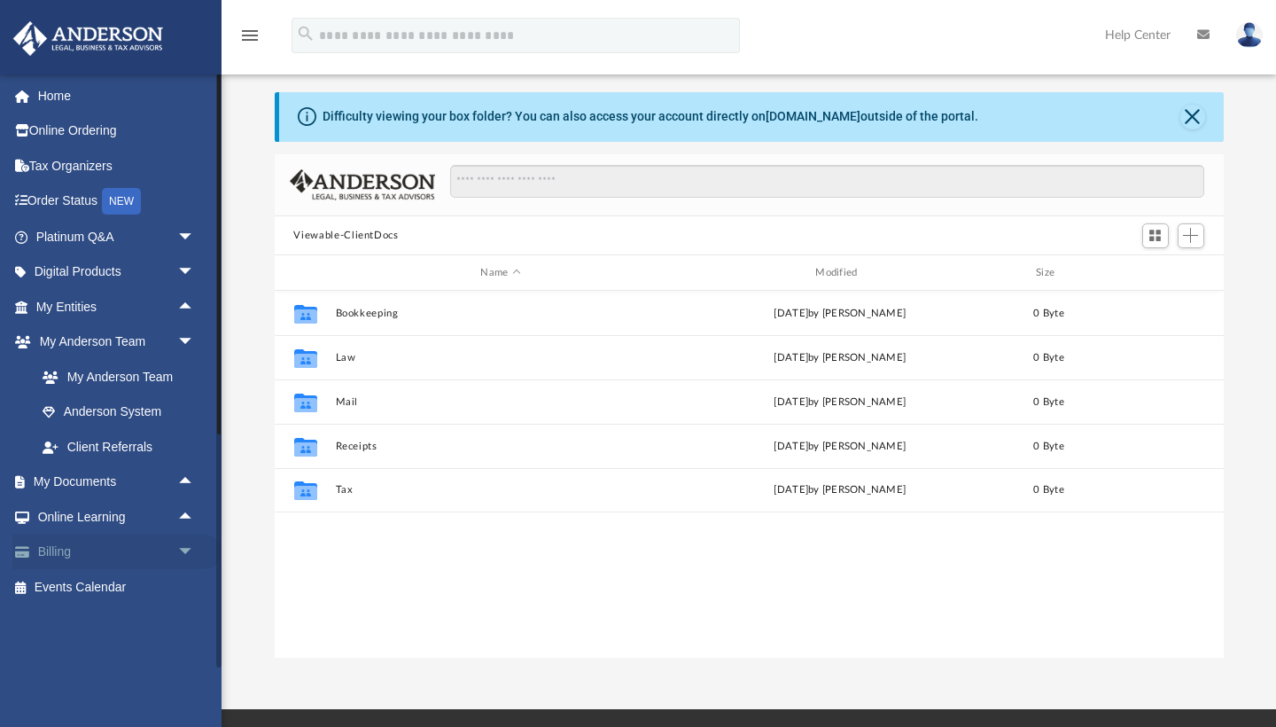
click at [184, 546] on span "arrow_drop_down" at bounding box center [194, 552] width 35 height 36
click at [184, 546] on span "arrow_drop_up" at bounding box center [194, 552] width 35 height 36
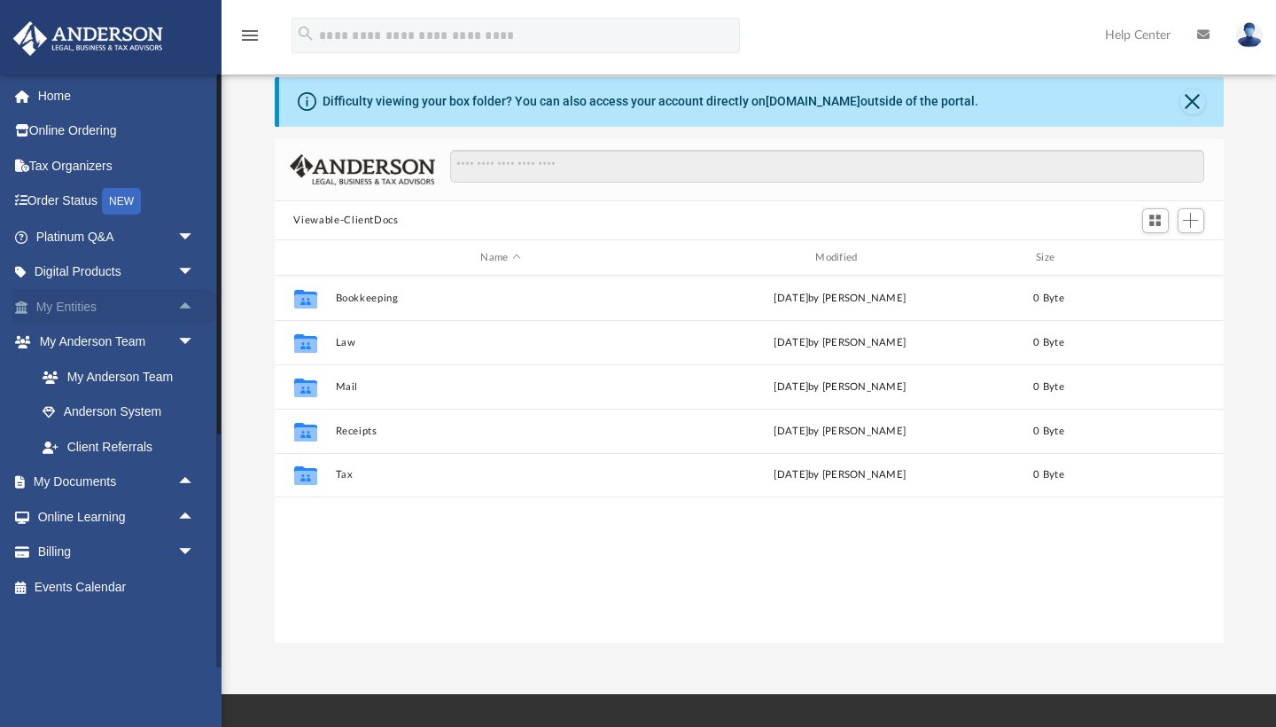
scroll to position [63, 0]
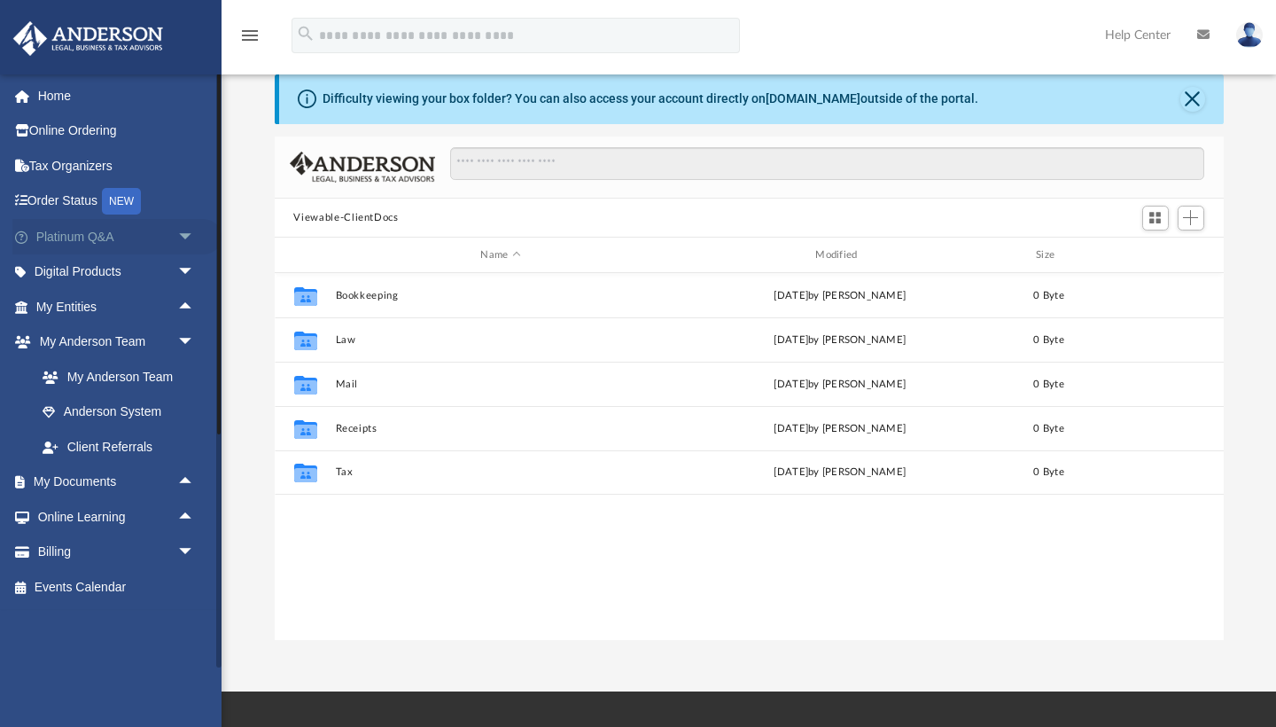
click at [192, 234] on span "arrow_drop_down" at bounding box center [194, 237] width 35 height 36
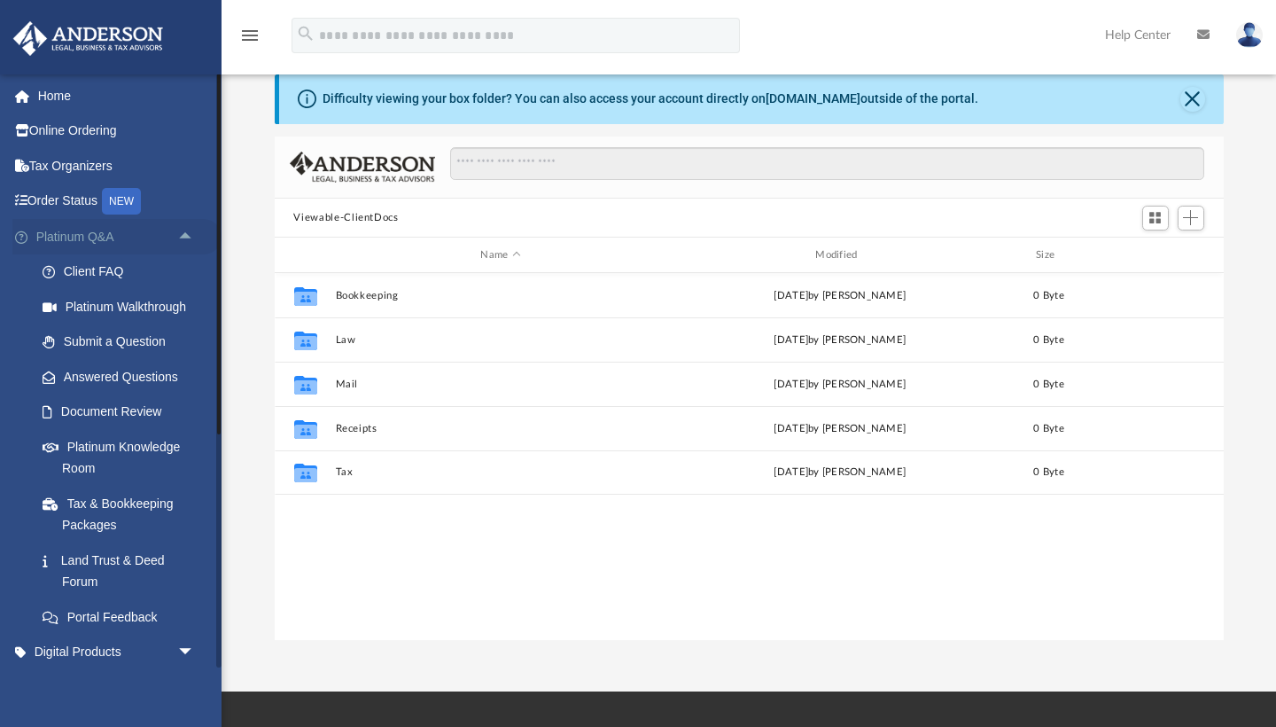
click at [188, 235] on span "arrow_drop_up" at bounding box center [194, 237] width 35 height 36
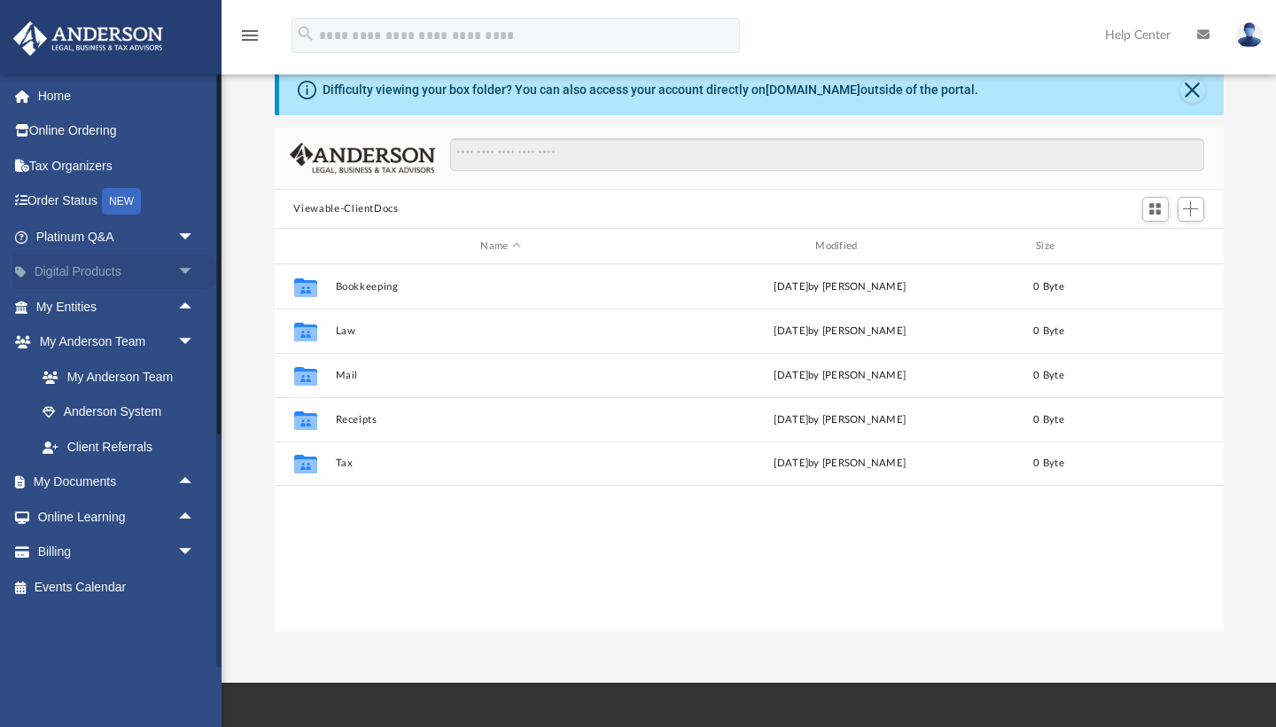
scroll to position [75, 0]
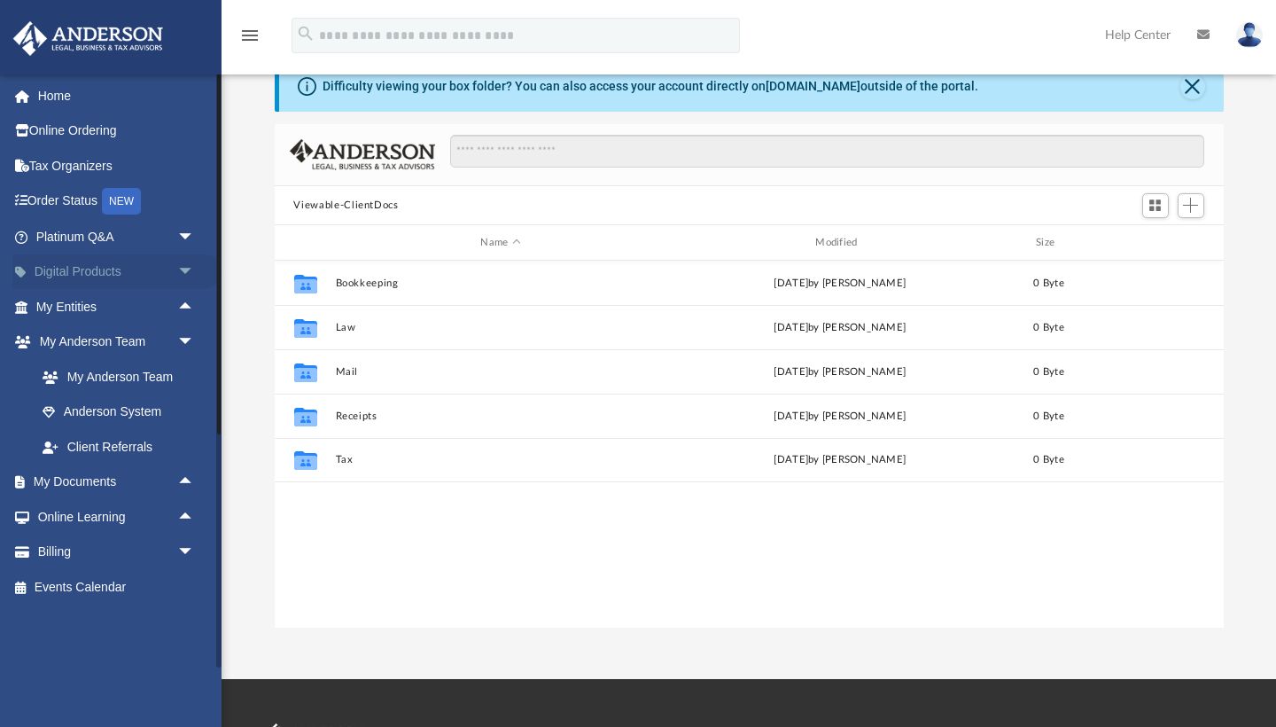
click at [186, 270] on span "arrow_drop_down" at bounding box center [194, 272] width 35 height 36
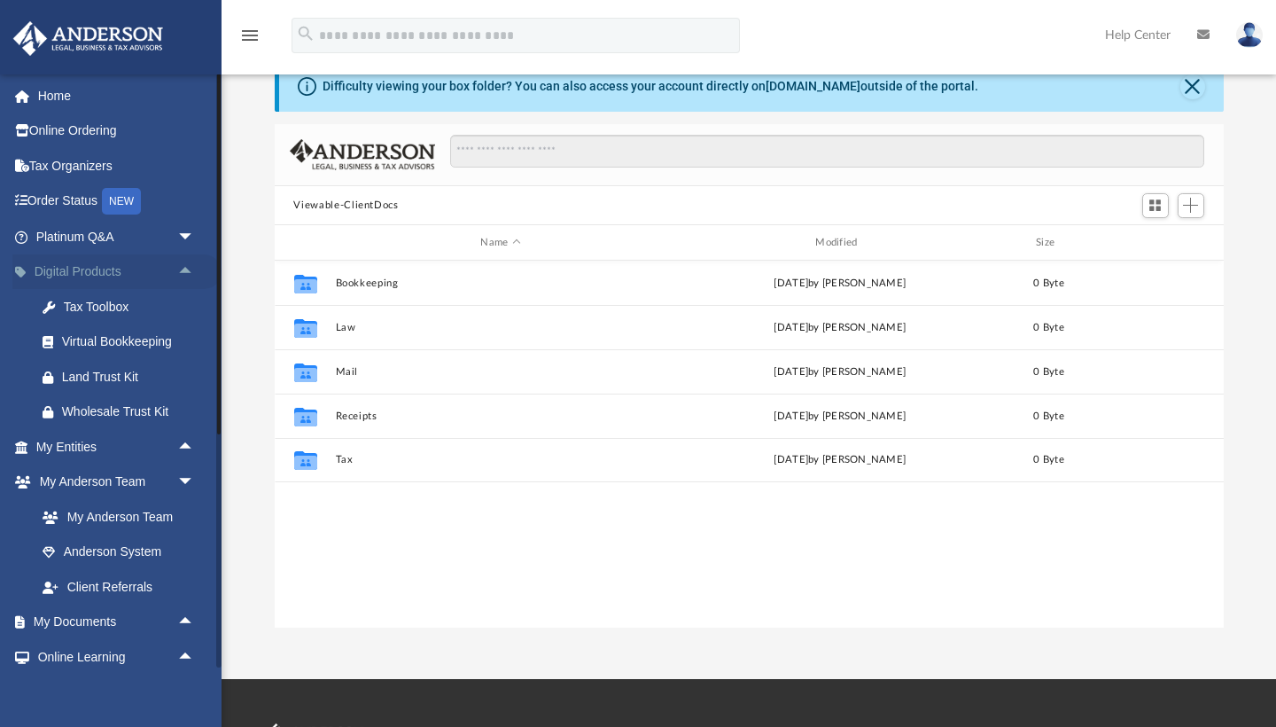
click at [183, 267] on span "arrow_drop_up" at bounding box center [194, 272] width 35 height 36
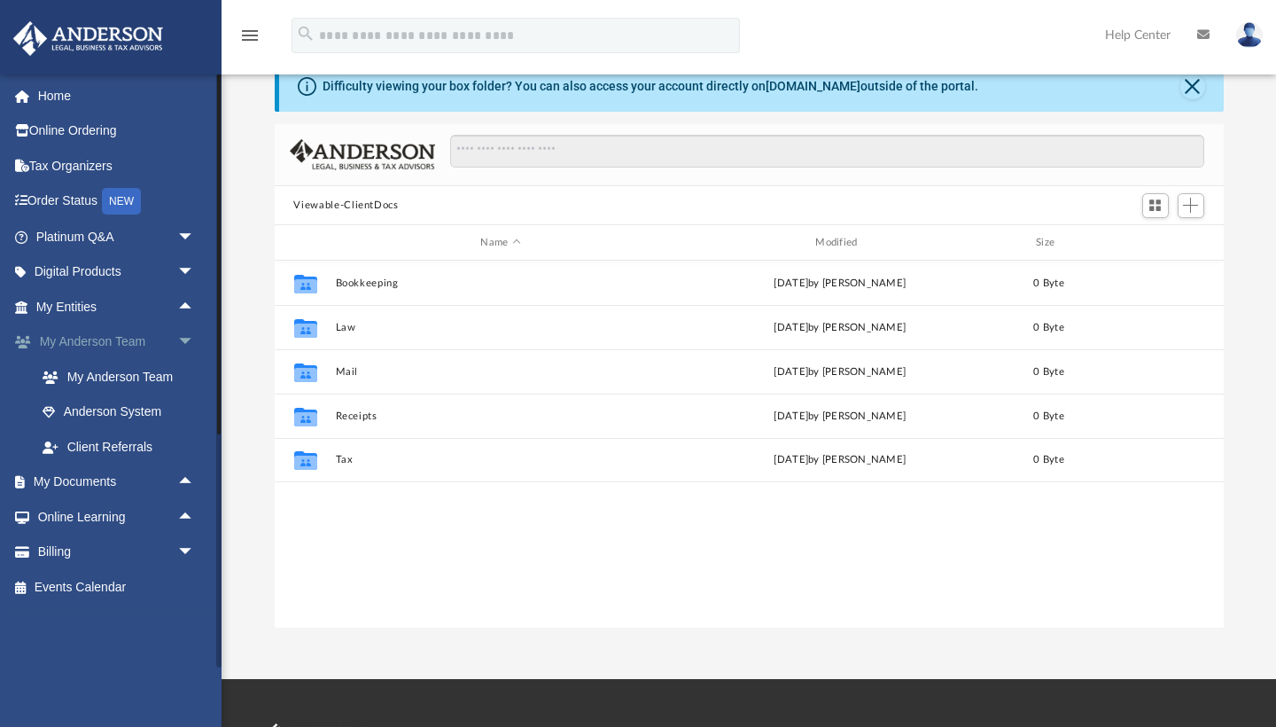
click at [184, 332] on span "arrow_drop_down" at bounding box center [194, 342] width 35 height 36
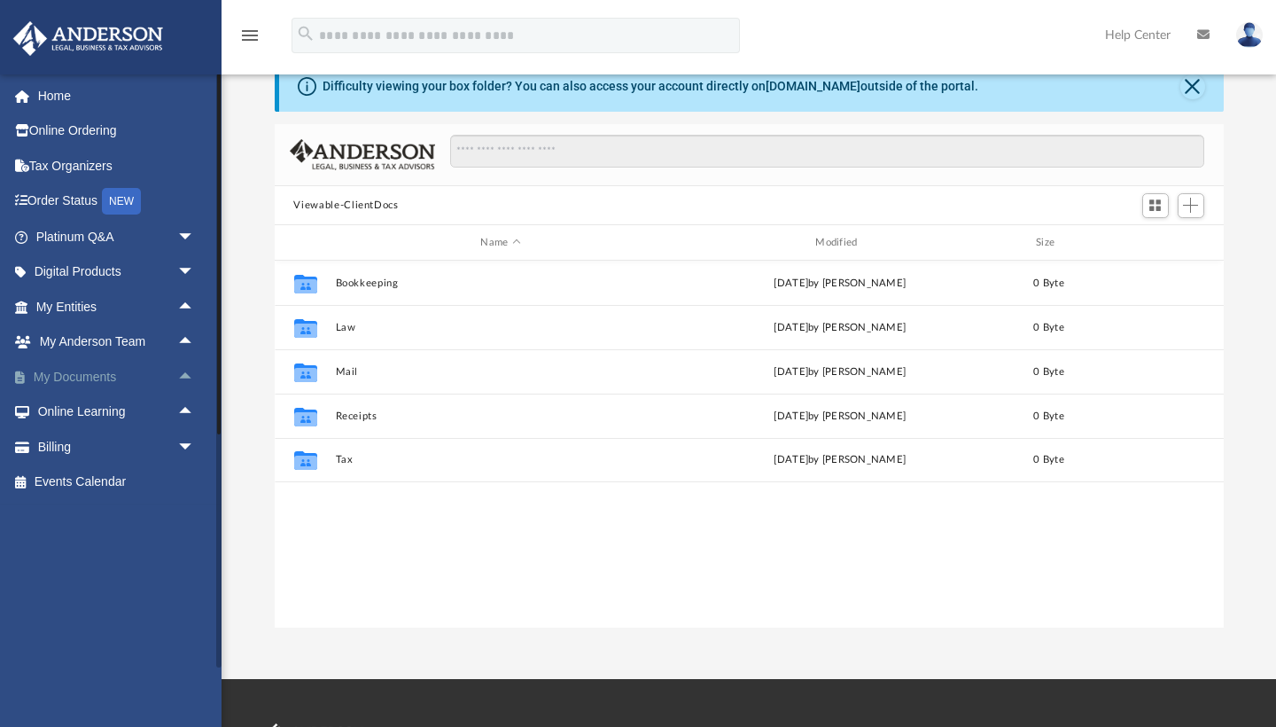
click at [184, 370] on span "arrow_drop_up" at bounding box center [194, 377] width 35 height 36
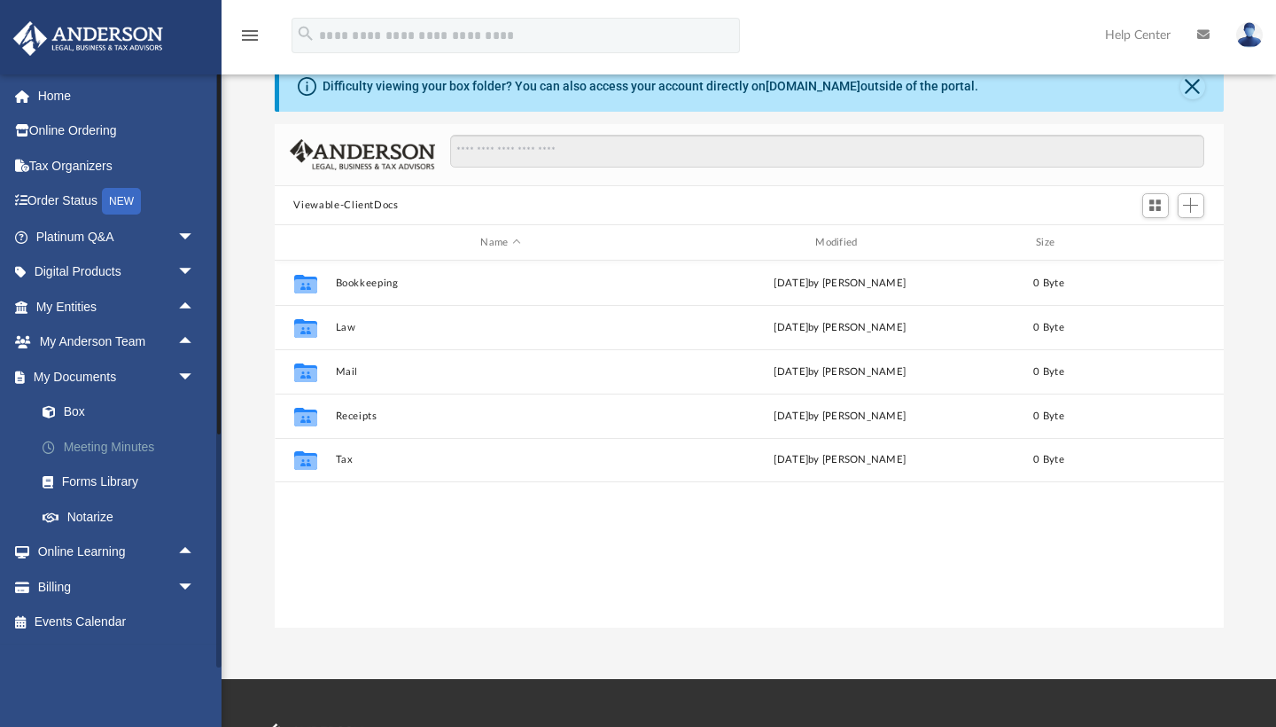
click at [99, 438] on link "Meeting Minutes" at bounding box center [123, 446] width 197 height 35
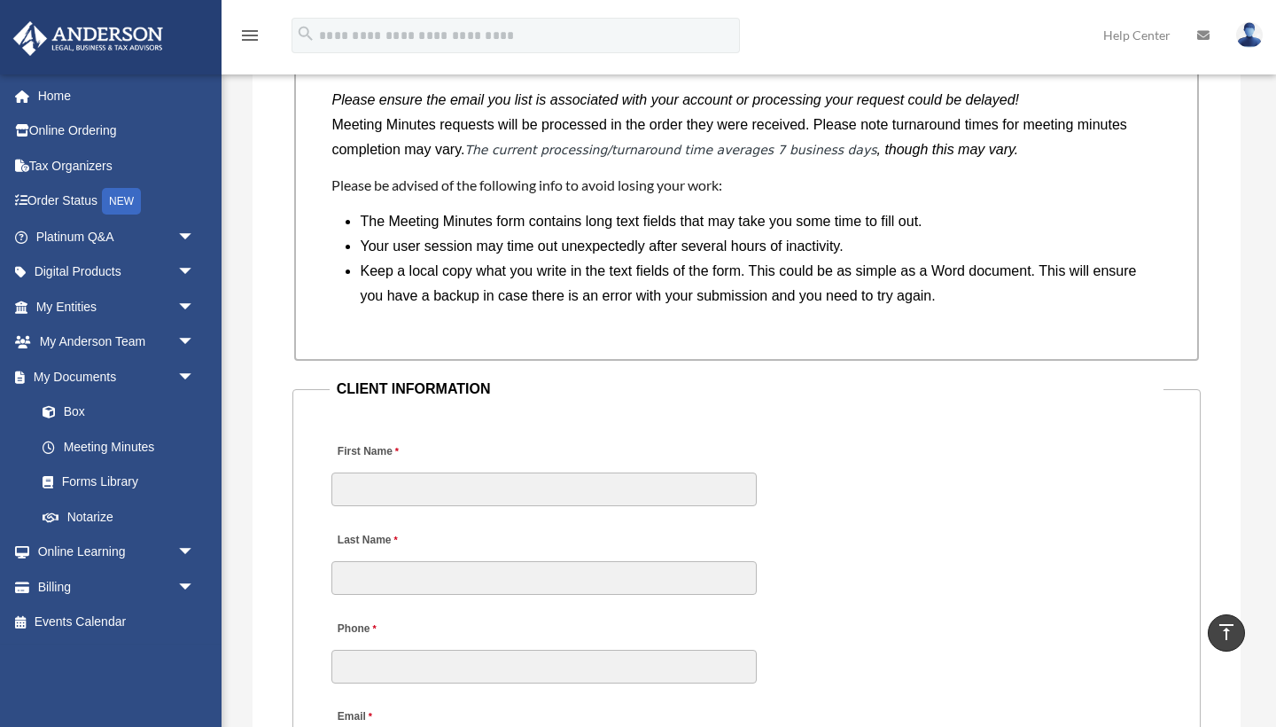
scroll to position [1421, 0]
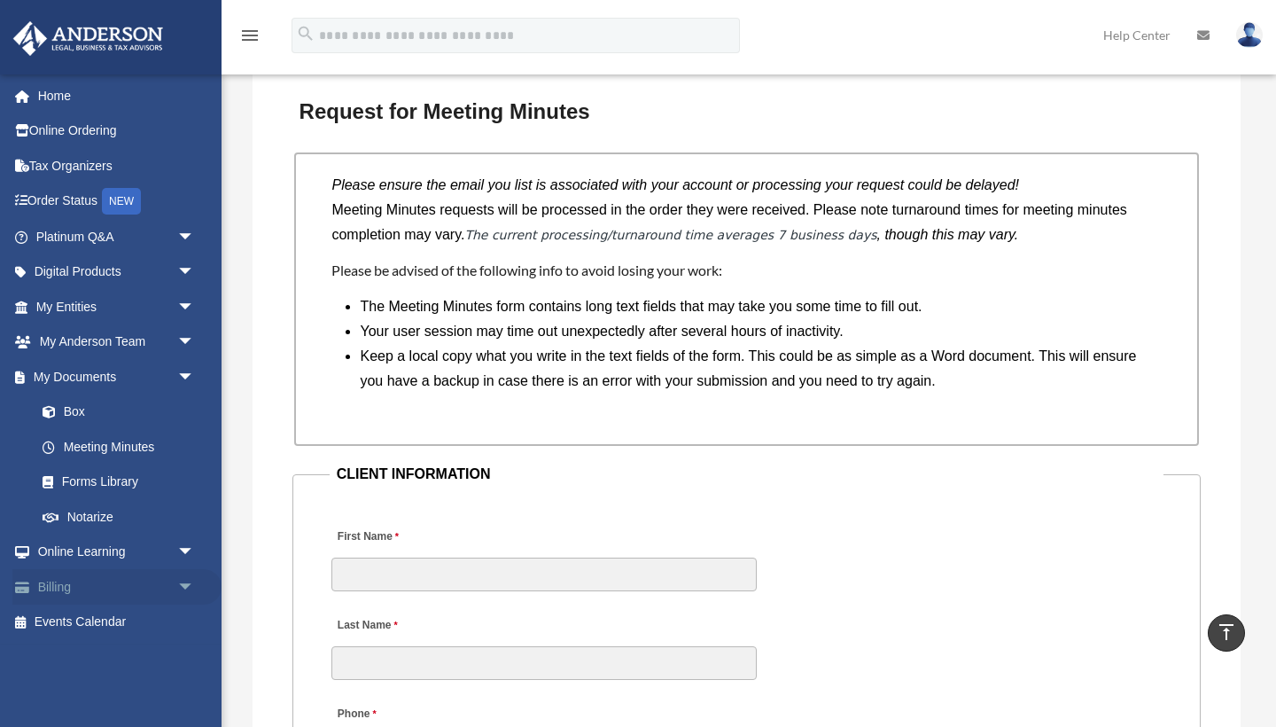
click at [185, 574] on span "arrow_drop_down" at bounding box center [194, 587] width 35 height 36
click at [61, 97] on link "Home" at bounding box center [116, 95] width 209 height 35
